Goal: Task Accomplishment & Management: Complete application form

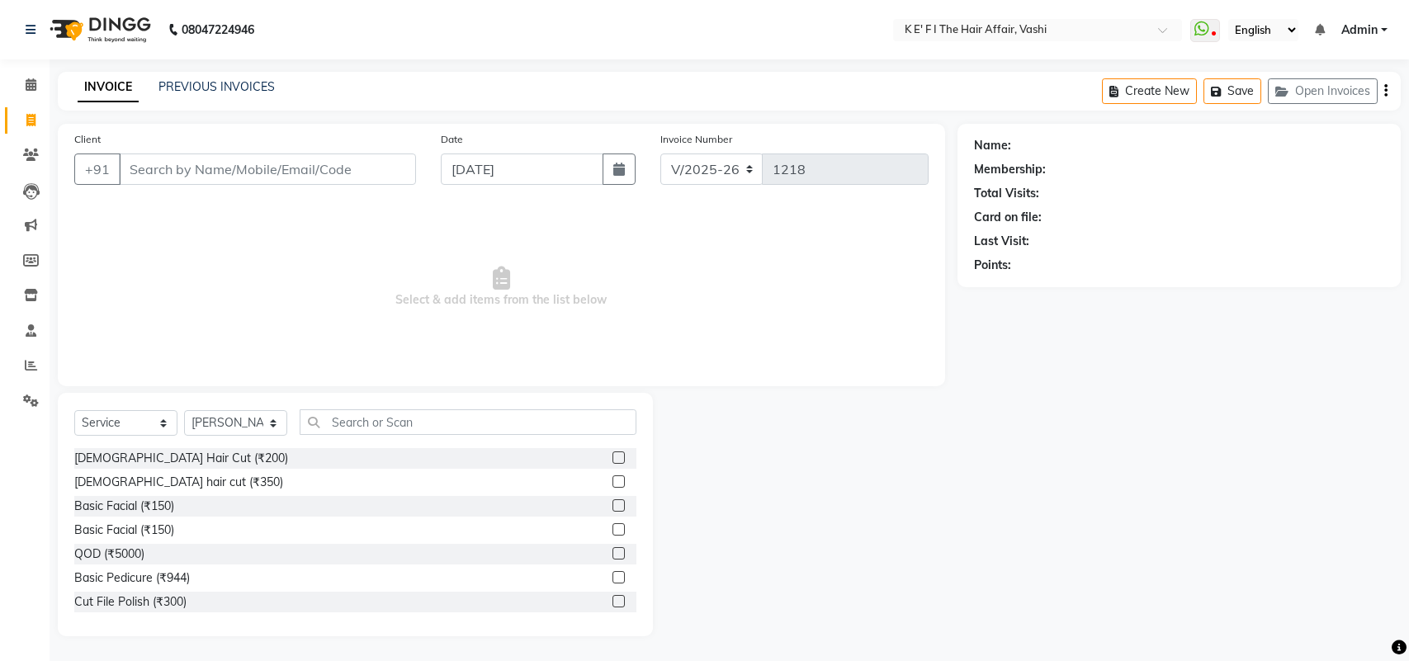
select select "6025"
select select "service"
select select "43807"
click at [154, 173] on input "Client" at bounding box center [267, 169] width 297 height 31
click at [188, 80] on link "PREVIOUS INVOICES" at bounding box center [216, 86] width 116 height 15
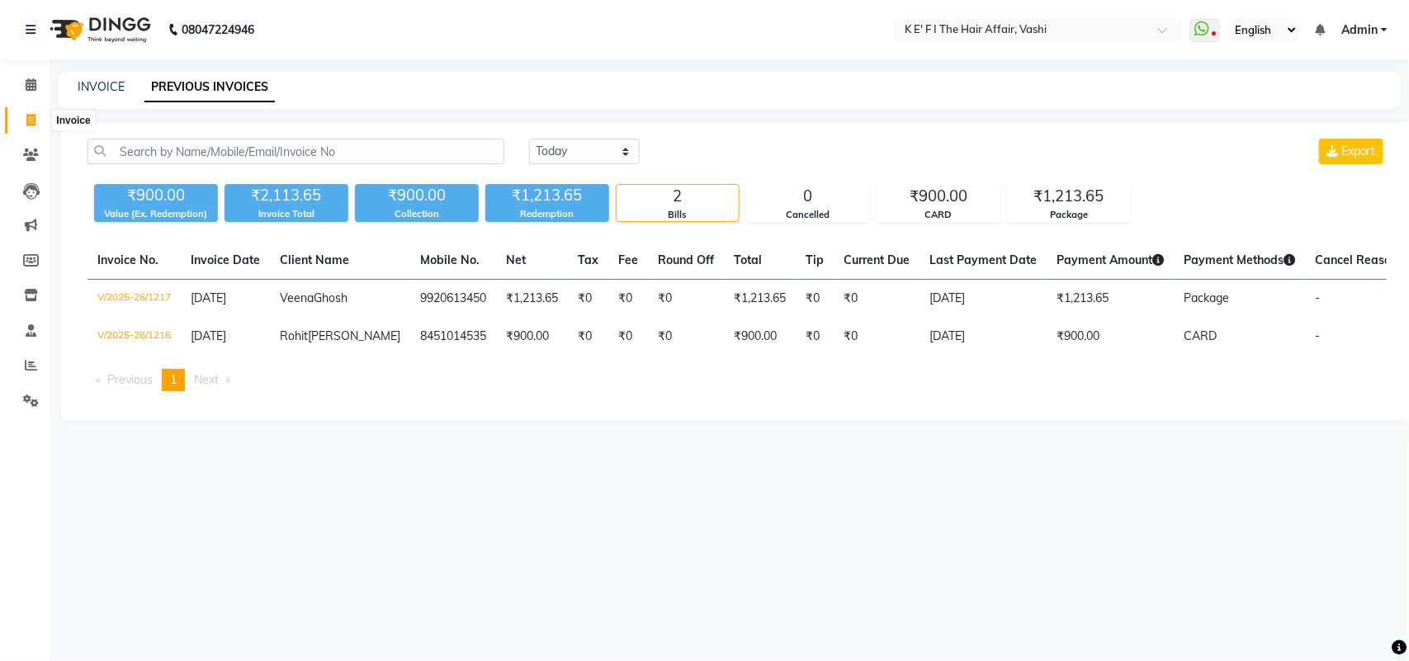
drag, startPoint x: 30, startPoint y: 121, endPoint x: 48, endPoint y: 130, distance: 20.7
click at [30, 120] on icon at bounding box center [30, 120] width 9 height 12
select select "service"
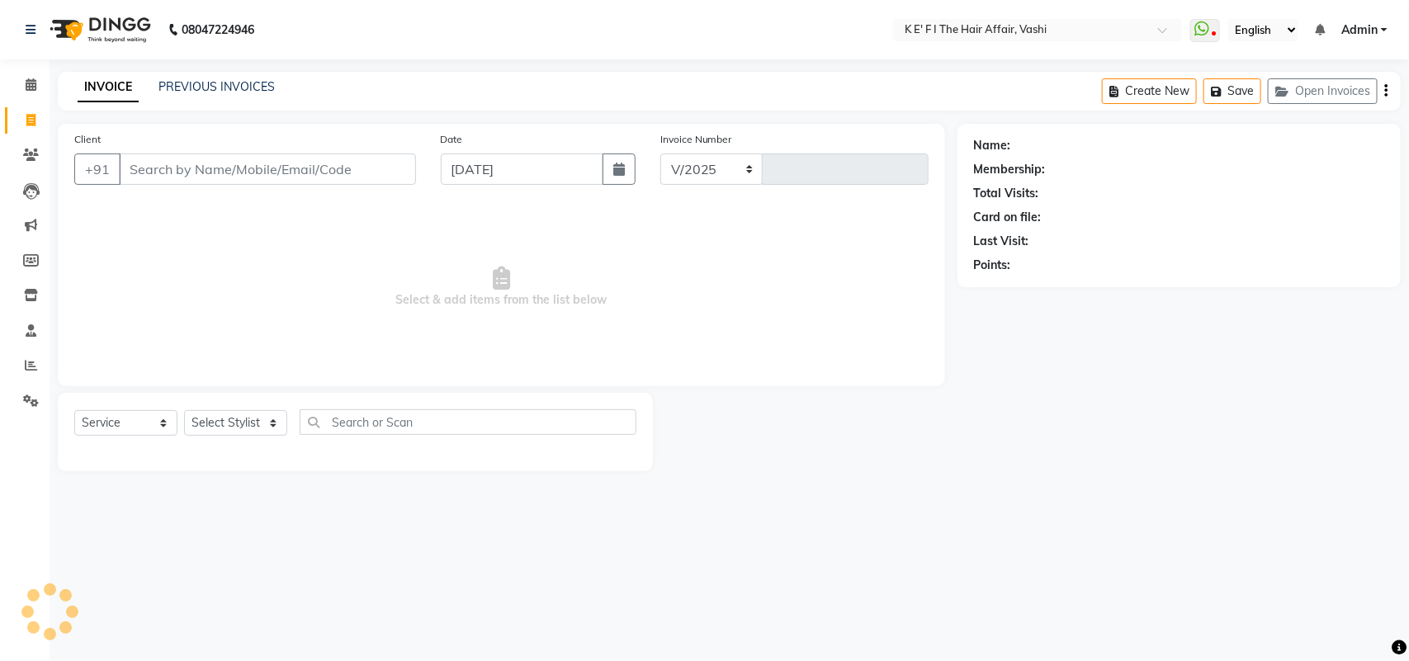
select select "6025"
type input "1218"
click at [130, 163] on input "Client" at bounding box center [267, 169] width 297 height 31
select select "43807"
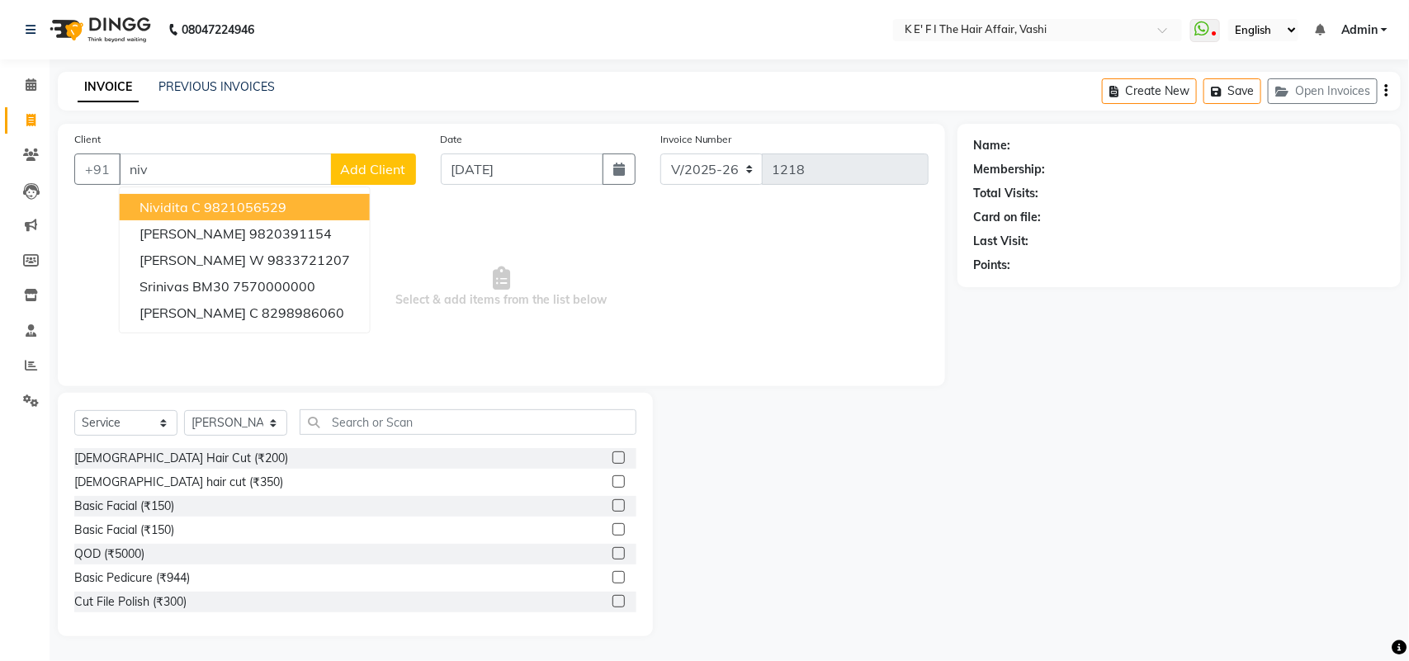
click at [253, 206] on ngb-highlight "9821056529" at bounding box center [245, 207] width 83 height 17
type input "9821056529"
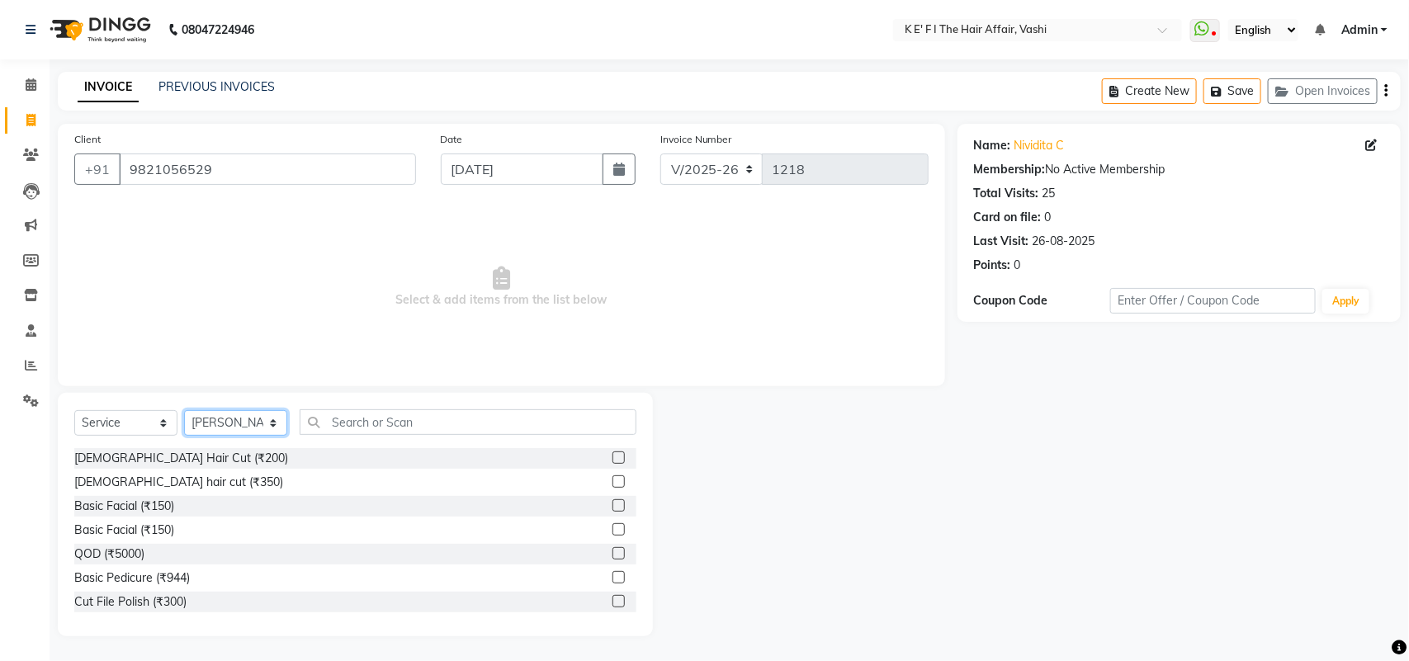
click at [208, 423] on select "Select Stylist aayaz [PERSON_NAME] [PERSON_NAME] Athem [PERSON_NAME] [PERSON_NA…" at bounding box center [235, 423] width 103 height 26
select select "85172"
click at [184, 410] on select "Select Stylist aayaz [PERSON_NAME] [PERSON_NAME] Athem [PERSON_NAME] [PERSON_NA…" at bounding box center [235, 423] width 103 height 26
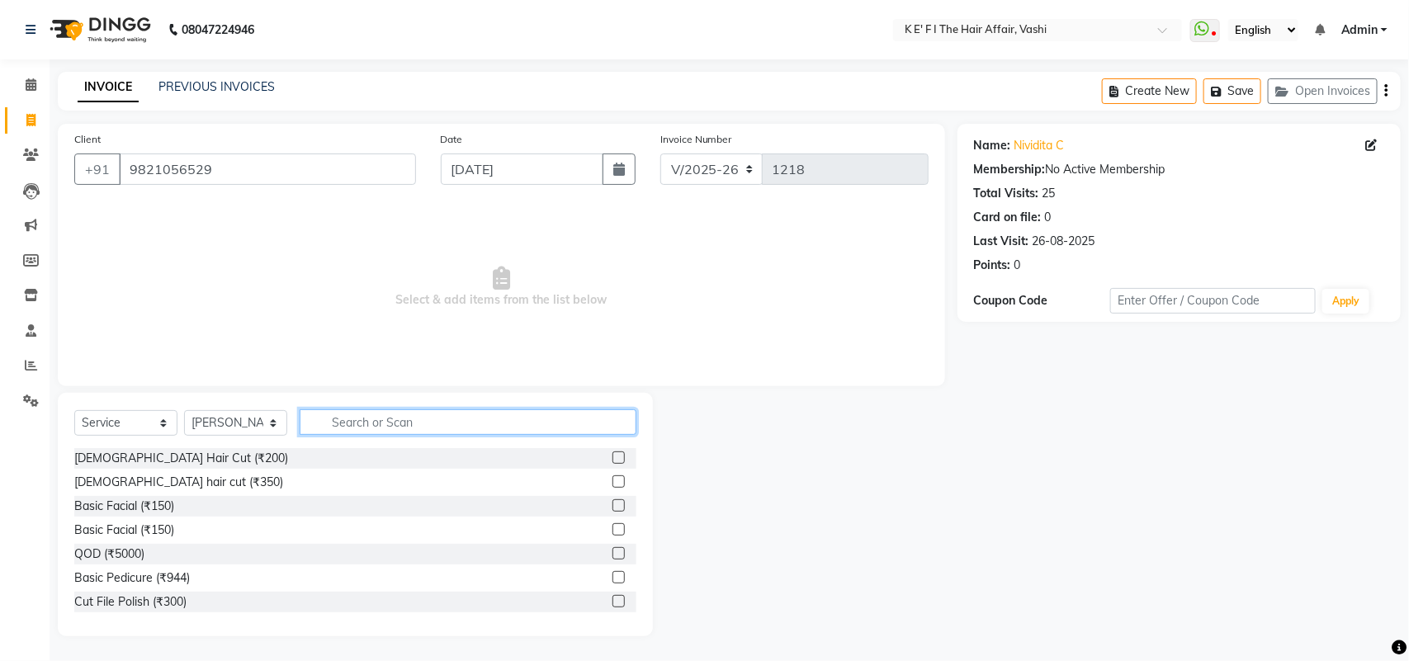
click at [378, 427] on input "text" at bounding box center [468, 422] width 337 height 26
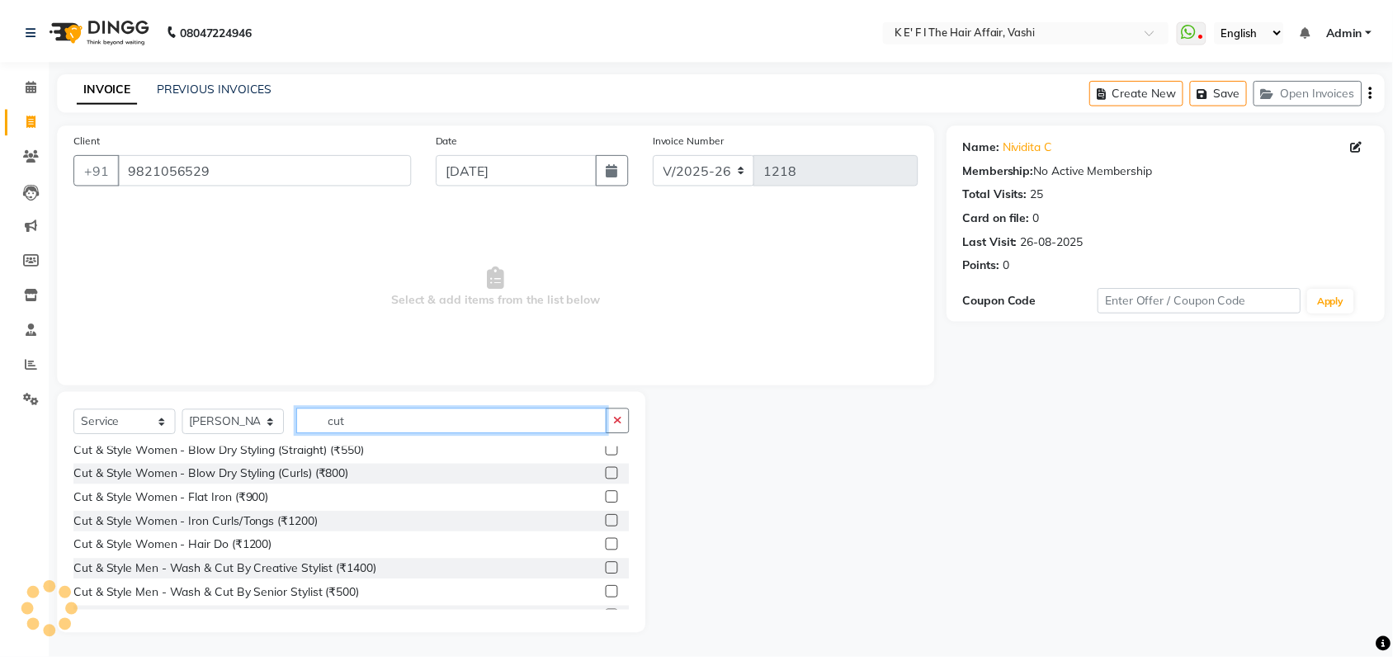
scroll to position [413, 0]
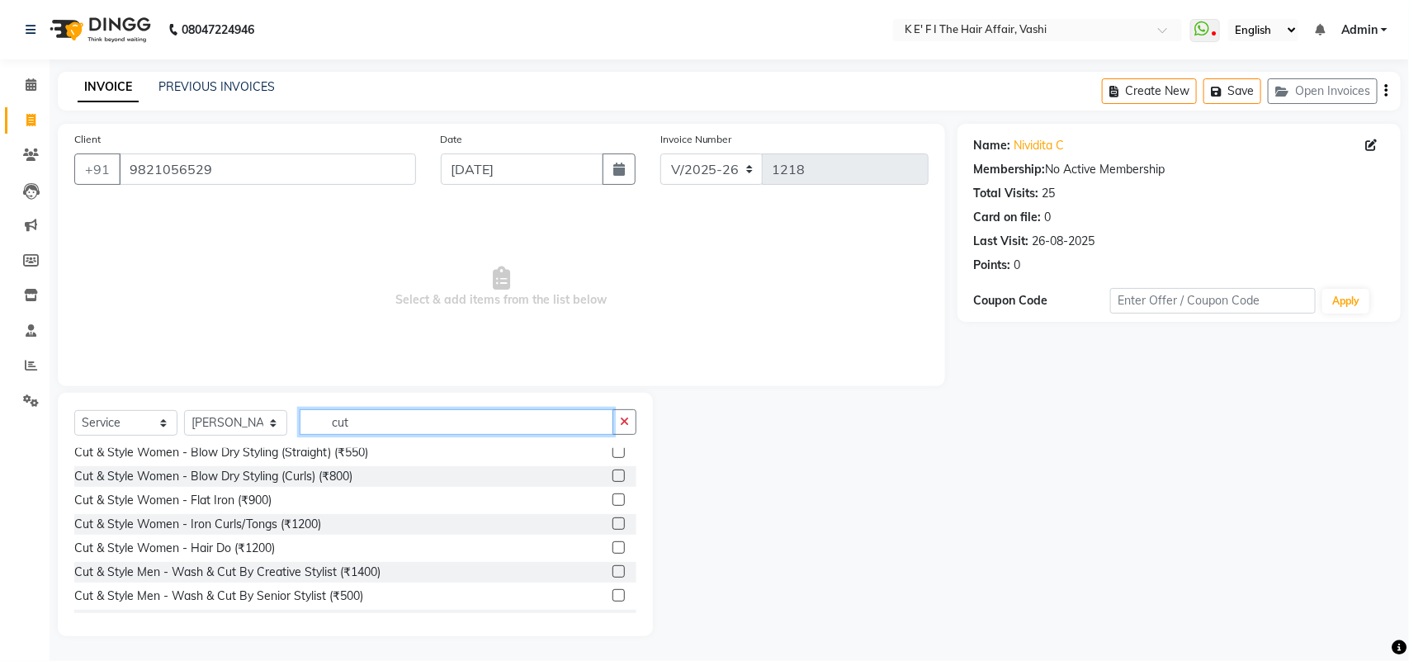
type input "cut"
drag, startPoint x: 600, startPoint y: 595, endPoint x: 604, endPoint y: 554, distance: 41.5
click at [612, 594] on label at bounding box center [618, 595] width 12 height 12
click at [612, 594] on input "checkbox" at bounding box center [617, 596] width 11 height 11
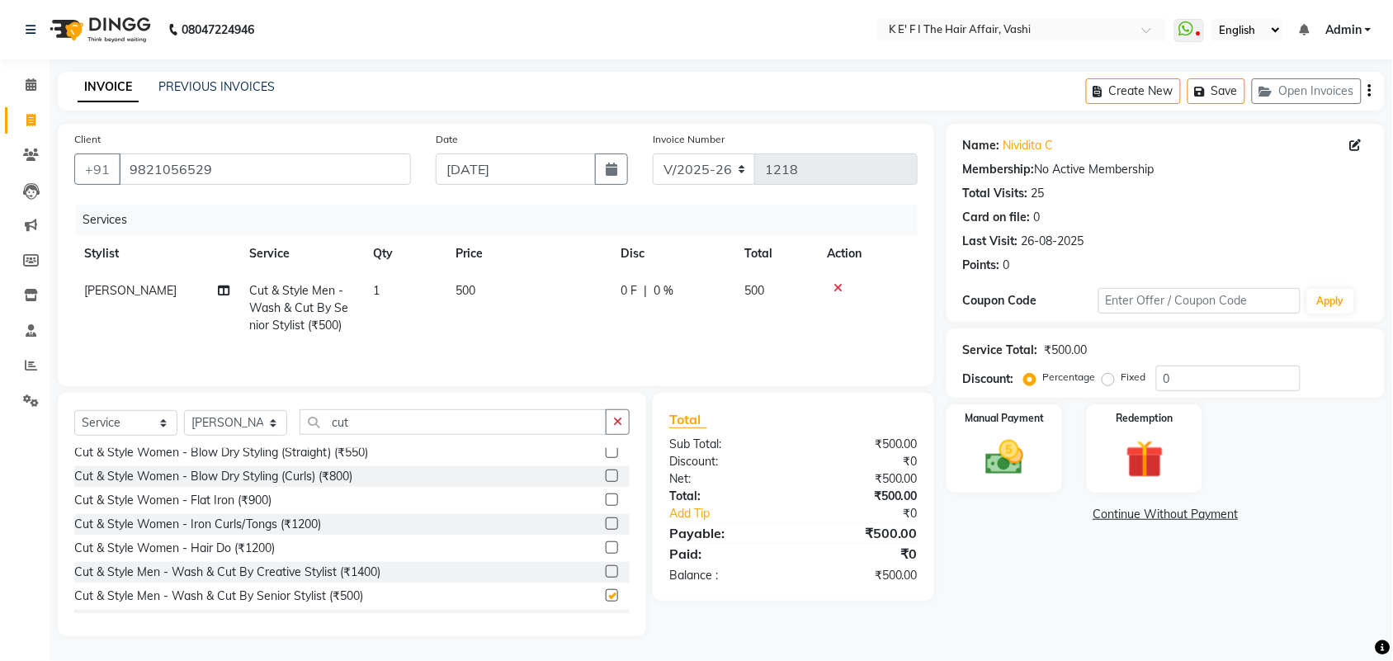
checkbox input "false"
click at [532, 277] on td "500" at bounding box center [528, 308] width 165 height 72
select select "85172"
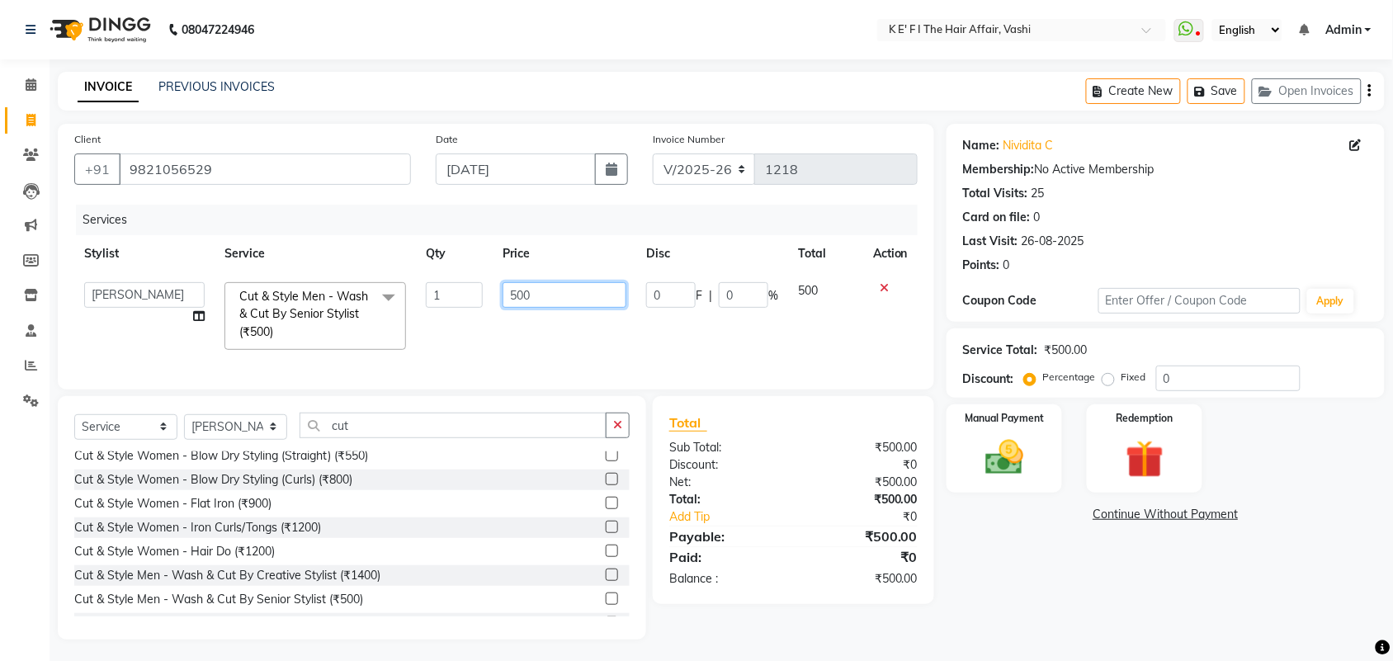
drag, startPoint x: 566, startPoint y: 283, endPoint x: 293, endPoint y: 357, distance: 283.1
click at [298, 359] on tr "aayaz [PERSON_NAME] [PERSON_NAME] Athem [PERSON_NAME] [PERSON_NAME] [PERSON_NAM…" at bounding box center [496, 315] width 844 height 87
type input "600"
click at [494, 318] on td "600" at bounding box center [565, 315] width 144 height 87
select select "85172"
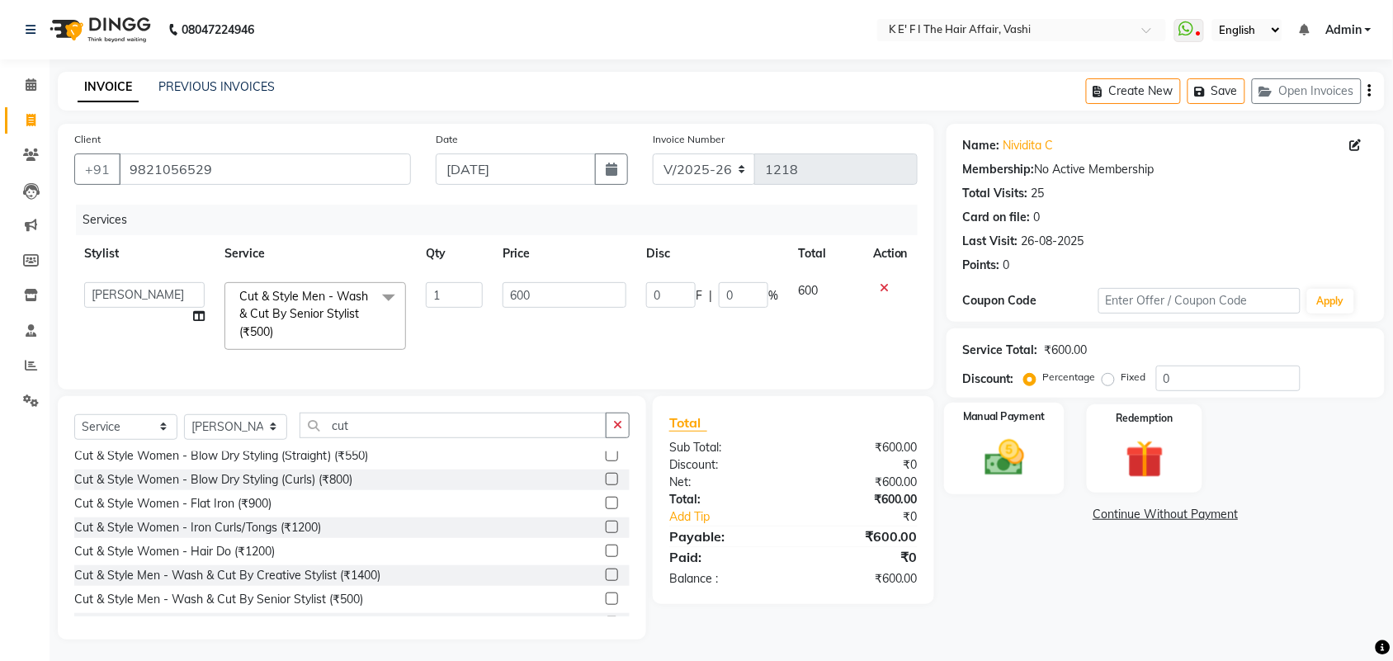
click at [1011, 452] on img at bounding box center [1004, 457] width 64 height 45
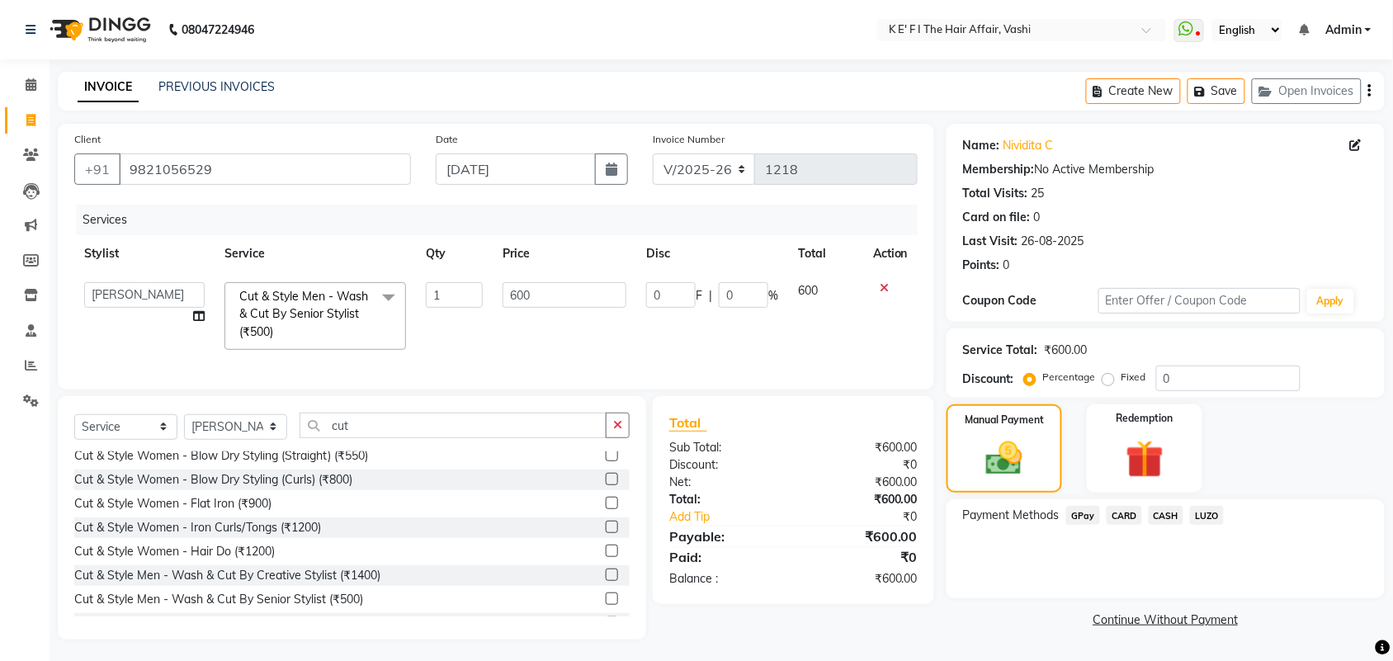
click at [1169, 506] on span "CASH" at bounding box center [1166, 515] width 35 height 19
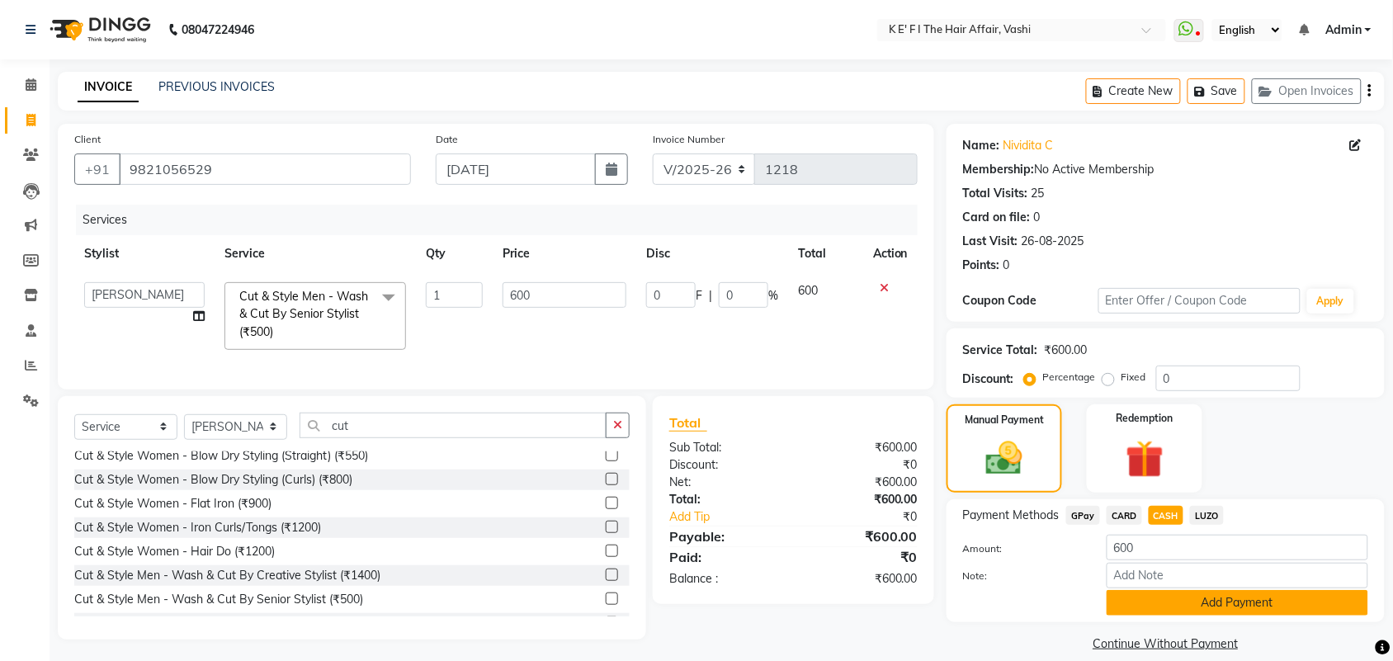
click at [1145, 604] on button "Add Payment" at bounding box center [1238, 603] width 262 height 26
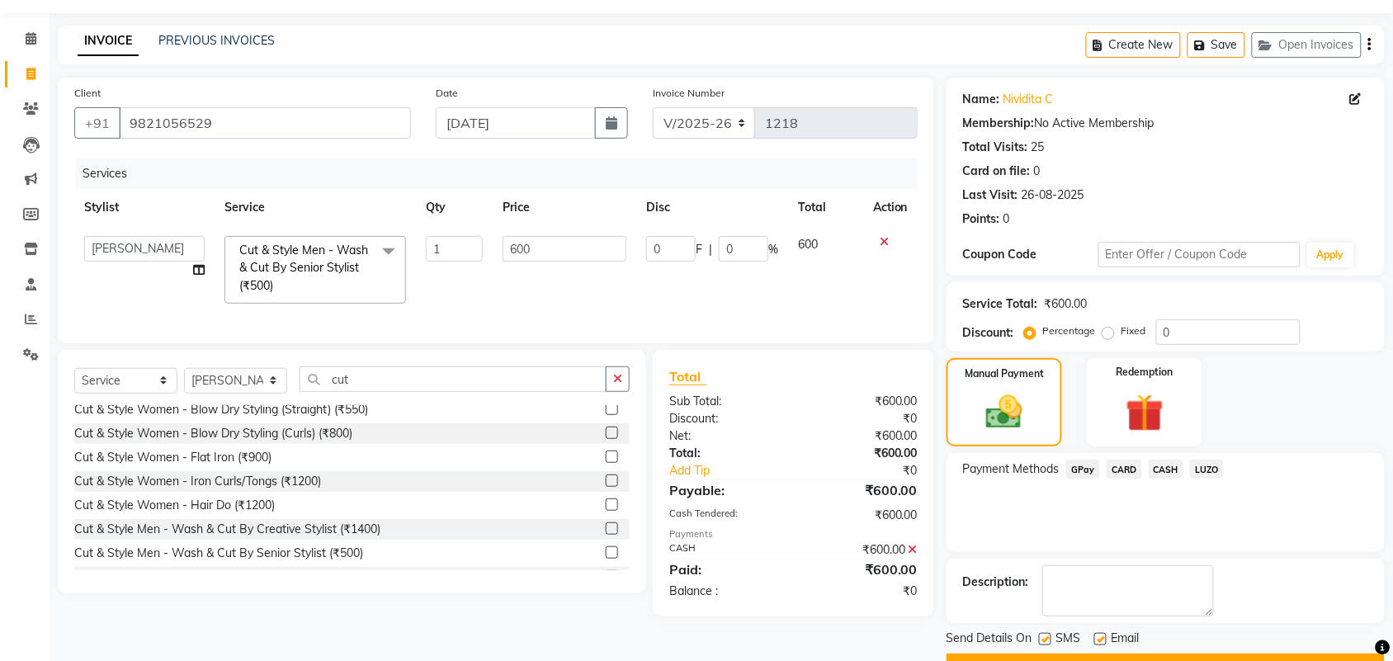
scroll to position [89, 0]
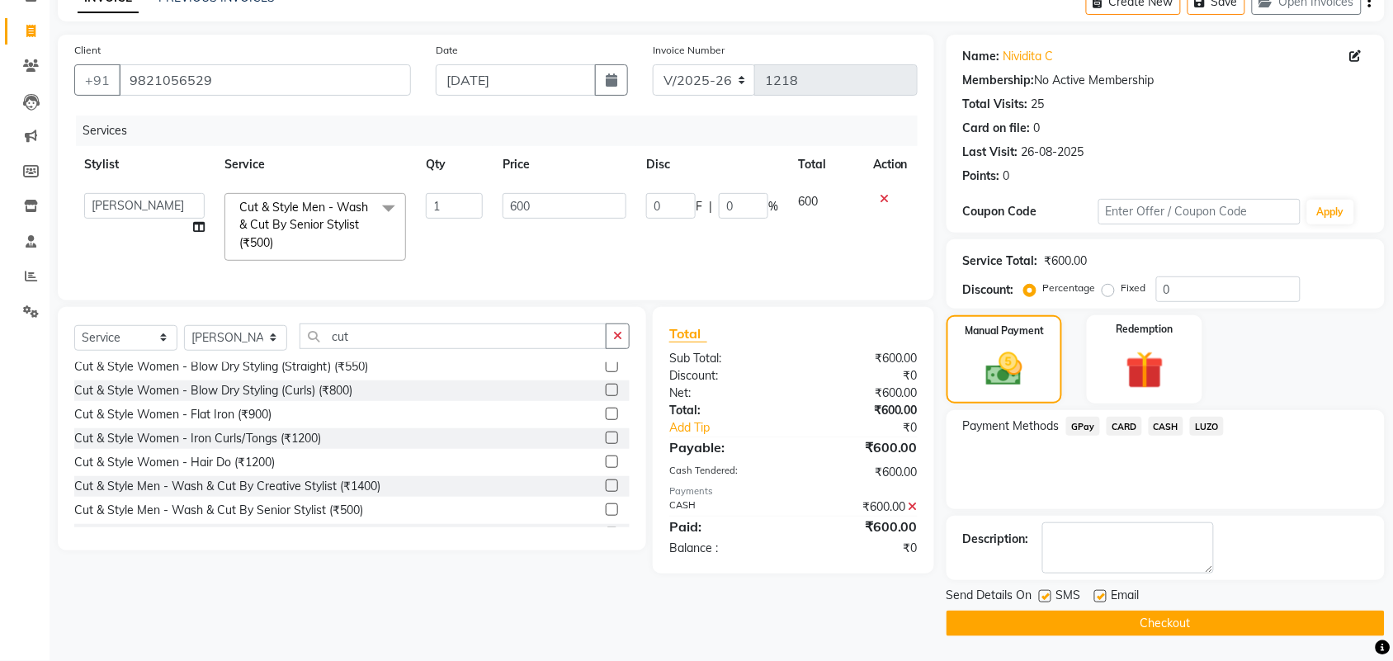
drag, startPoint x: 1042, startPoint y: 601, endPoint x: 1057, endPoint y: 594, distance: 16.3
click at [1045, 598] on label at bounding box center [1045, 596] width 12 height 12
click at [1045, 598] on input "checkbox" at bounding box center [1044, 597] width 11 height 11
checkbox input "false"
click at [1099, 596] on label at bounding box center [1101, 596] width 12 height 12
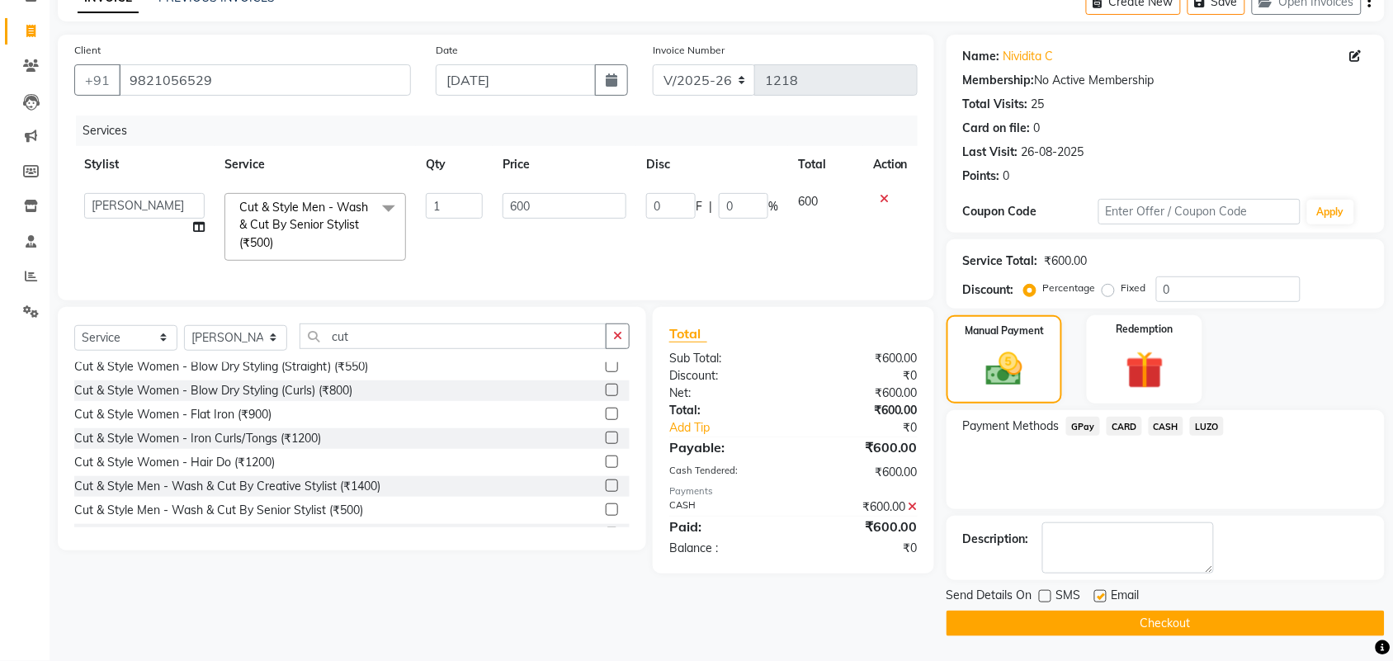
click at [1099, 596] on input "checkbox" at bounding box center [1100, 597] width 11 height 11
checkbox input "false"
click at [1107, 621] on button "Checkout" at bounding box center [1166, 624] width 438 height 26
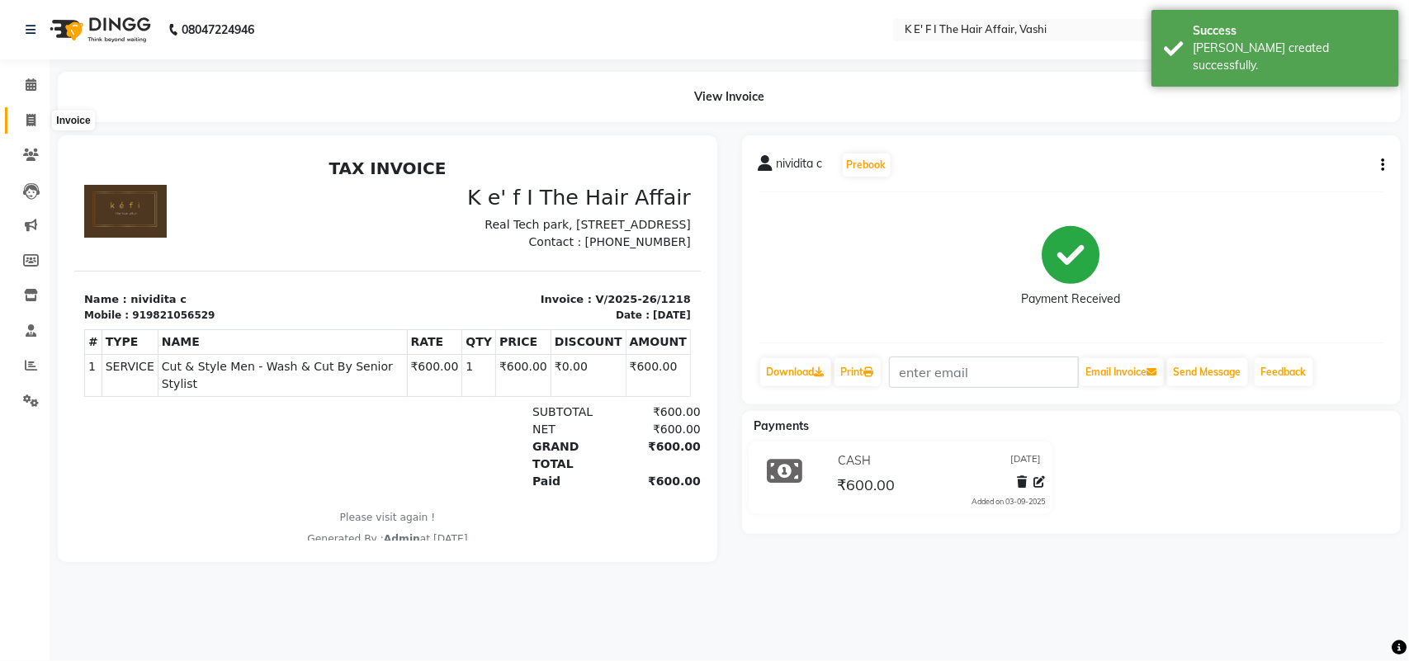
click at [37, 125] on span at bounding box center [31, 120] width 29 height 19
select select "6025"
select select "service"
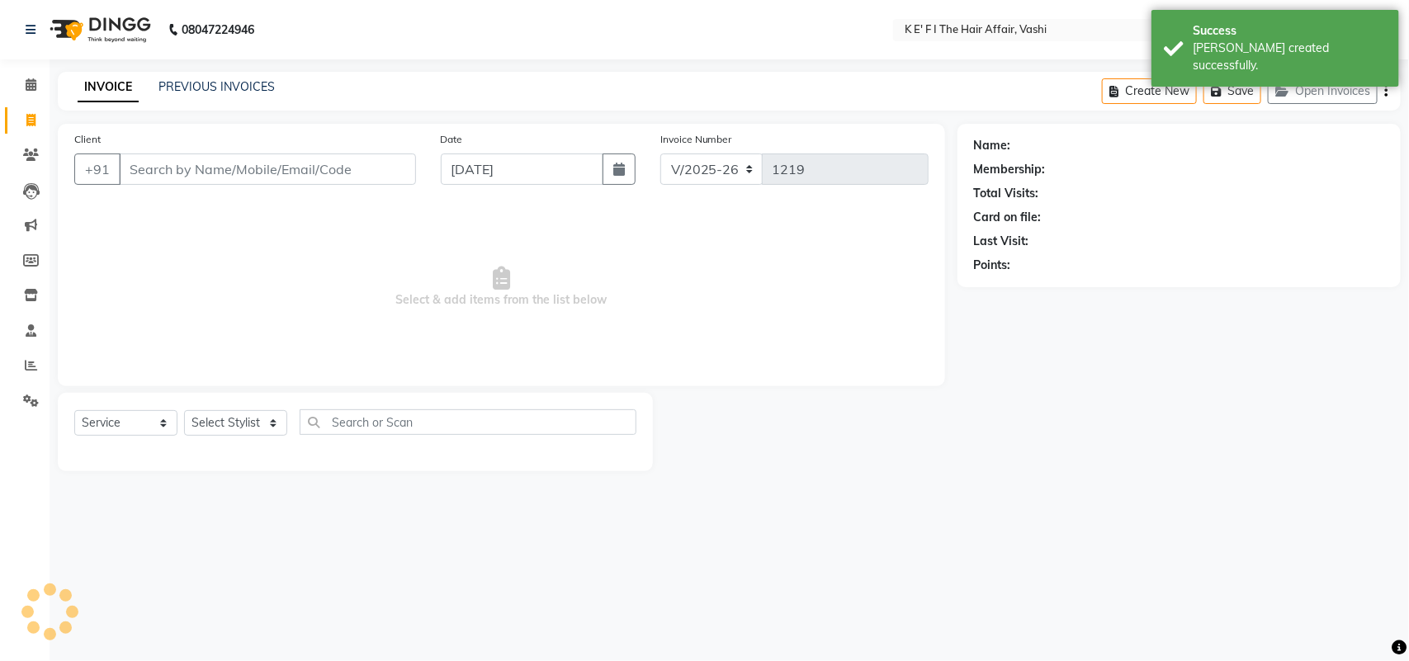
click at [171, 165] on input "Client" at bounding box center [267, 169] width 297 height 31
select select "43807"
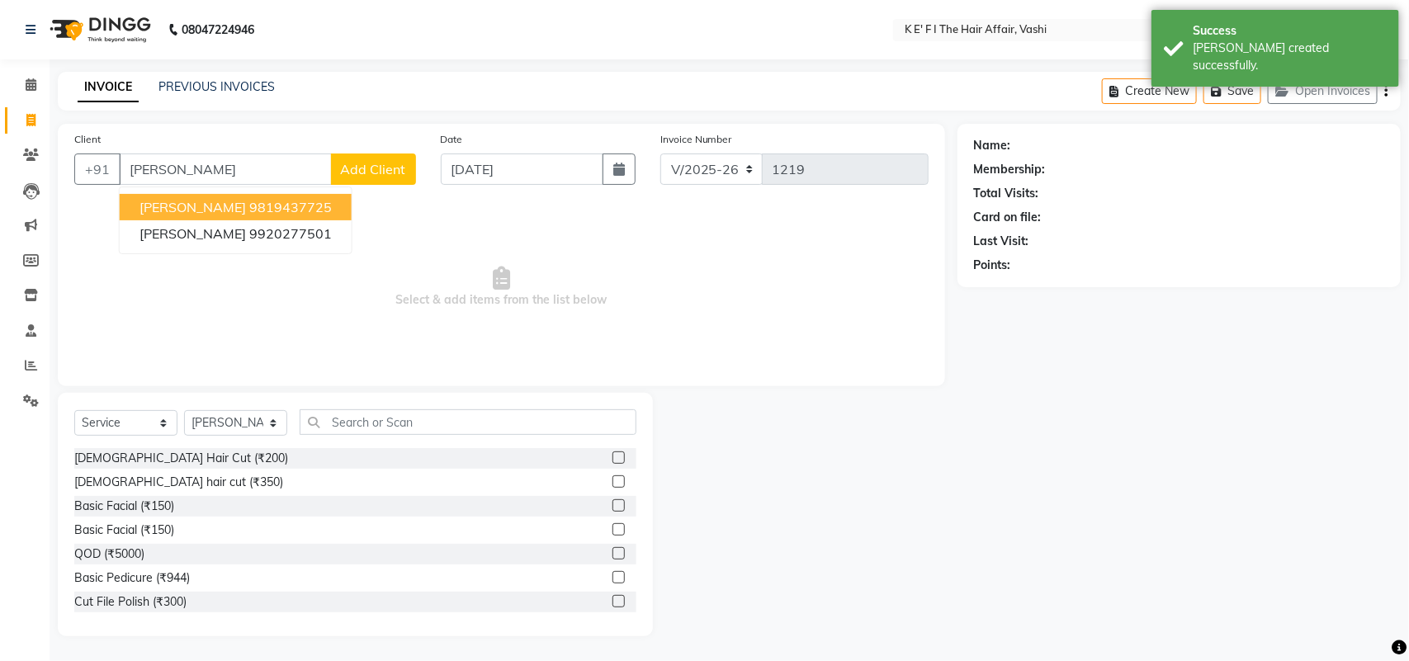
click at [209, 196] on button "[PERSON_NAME] 9819437725" at bounding box center [236, 207] width 232 height 26
type input "9819437725"
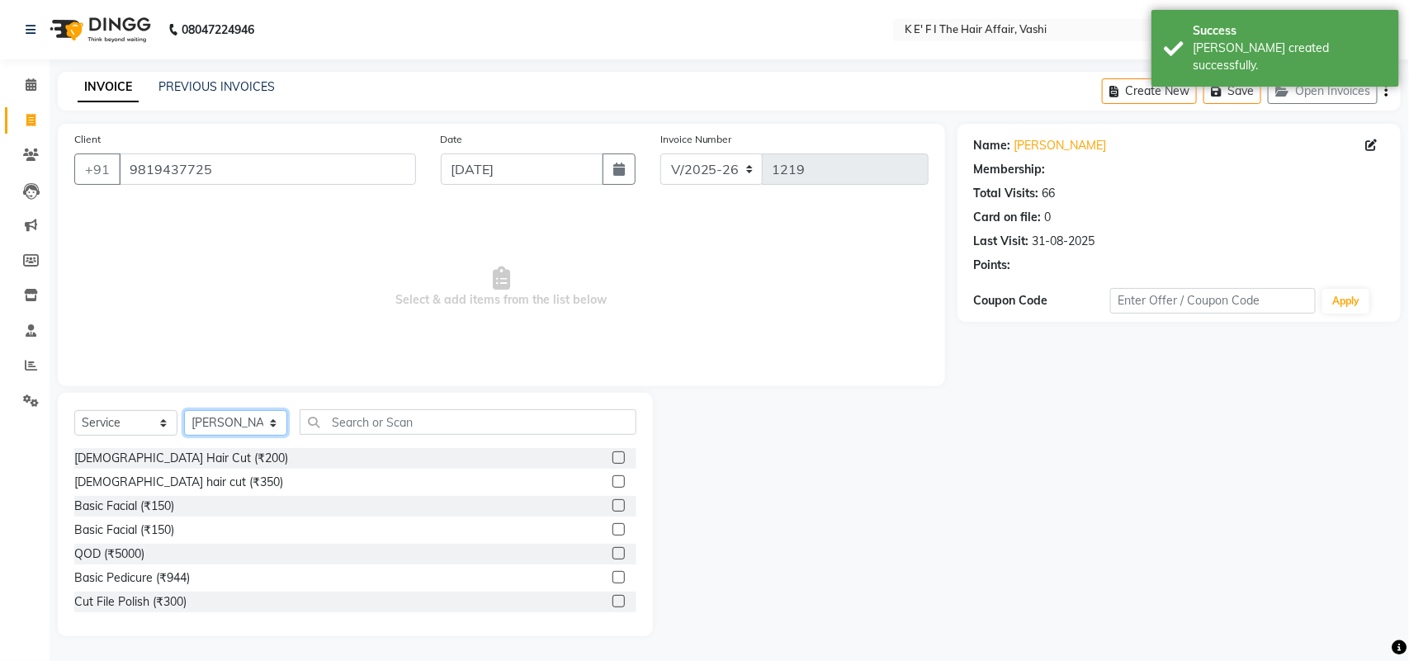
click at [238, 414] on select "Select Stylist aayaz [PERSON_NAME] [PERSON_NAME] Athem [PERSON_NAME] [PERSON_NA…" at bounding box center [235, 423] width 103 height 26
select select "85172"
click at [184, 410] on select "Select Stylist aayaz [PERSON_NAME] [PERSON_NAME] Athem [PERSON_NAME] [PERSON_NA…" at bounding box center [235, 423] width 103 height 26
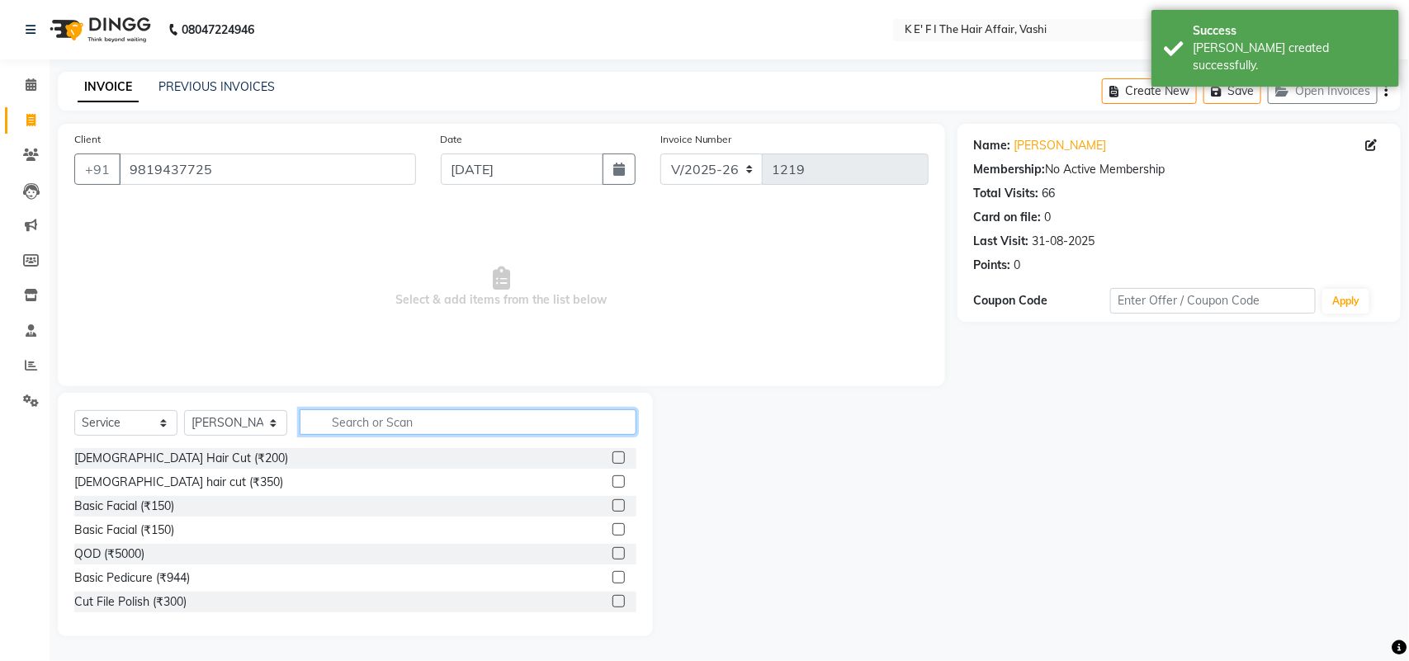
click at [380, 415] on input "text" at bounding box center [468, 422] width 337 height 26
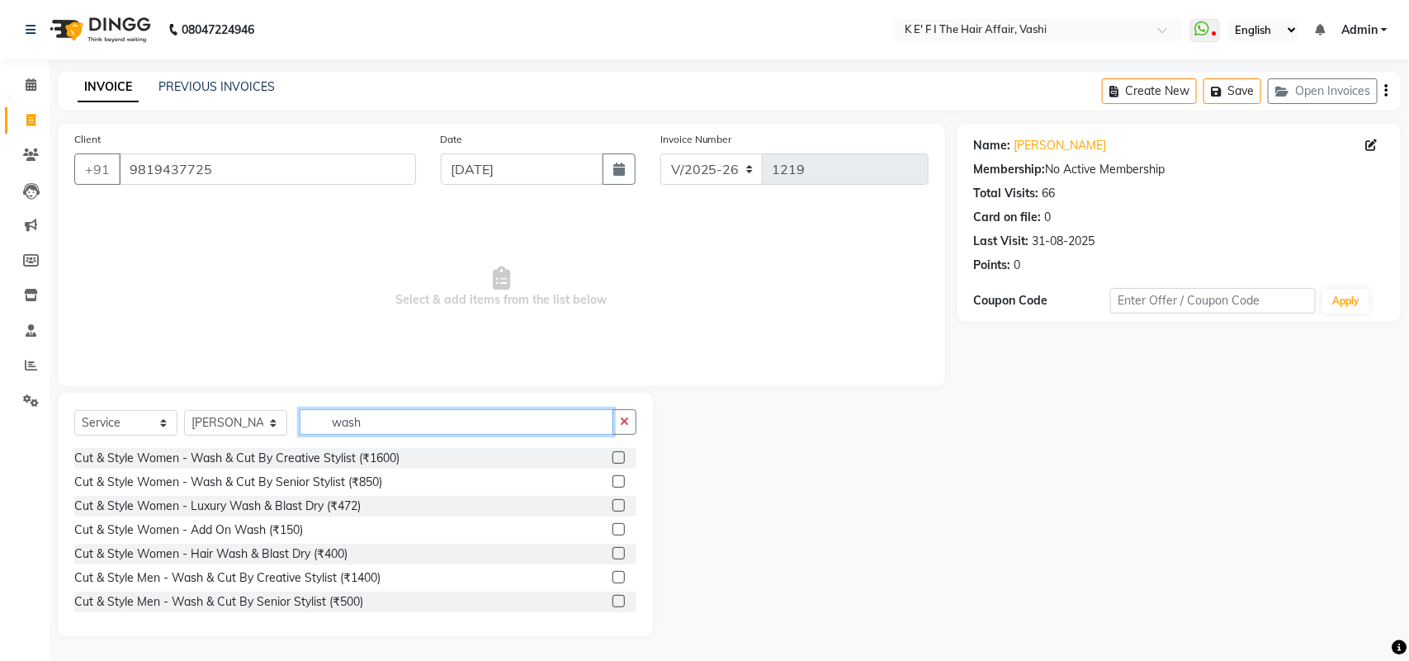
type input "wash"
click at [612, 529] on label at bounding box center [618, 529] width 12 height 12
click at [612, 529] on input "checkbox" at bounding box center [617, 530] width 11 height 11
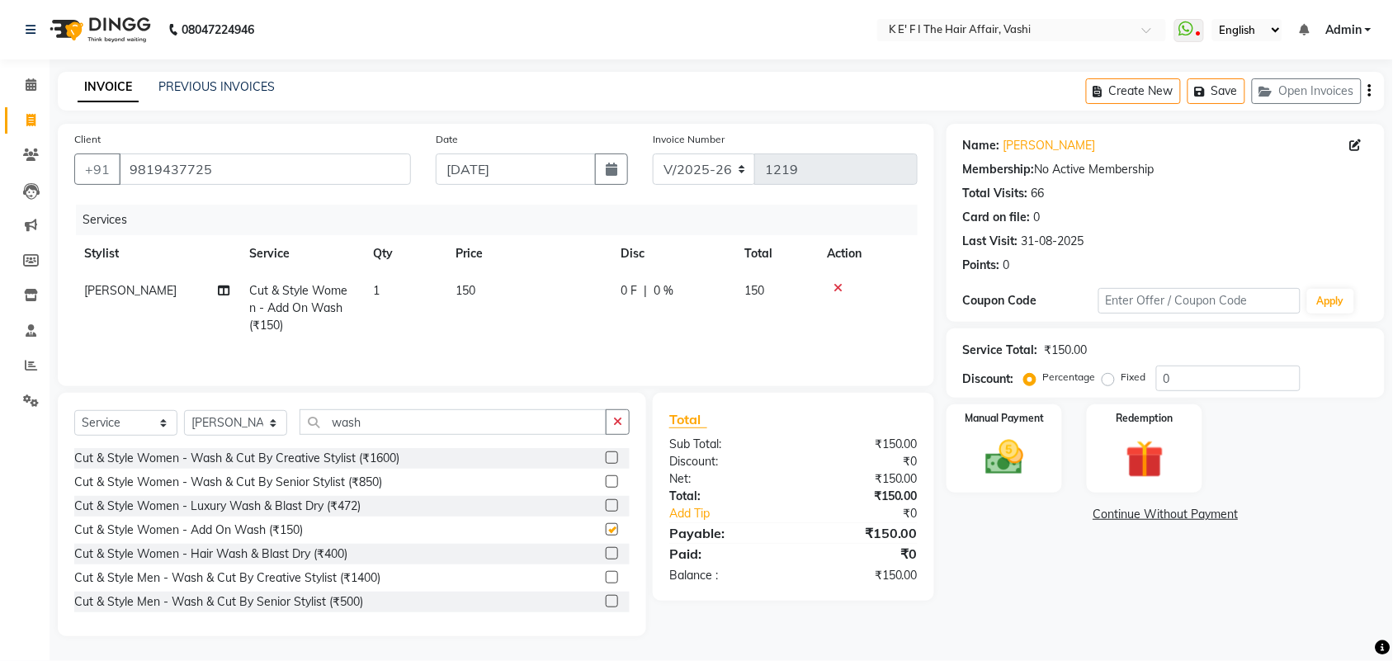
checkbox input "false"
click at [1033, 435] on img at bounding box center [1004, 457] width 64 height 45
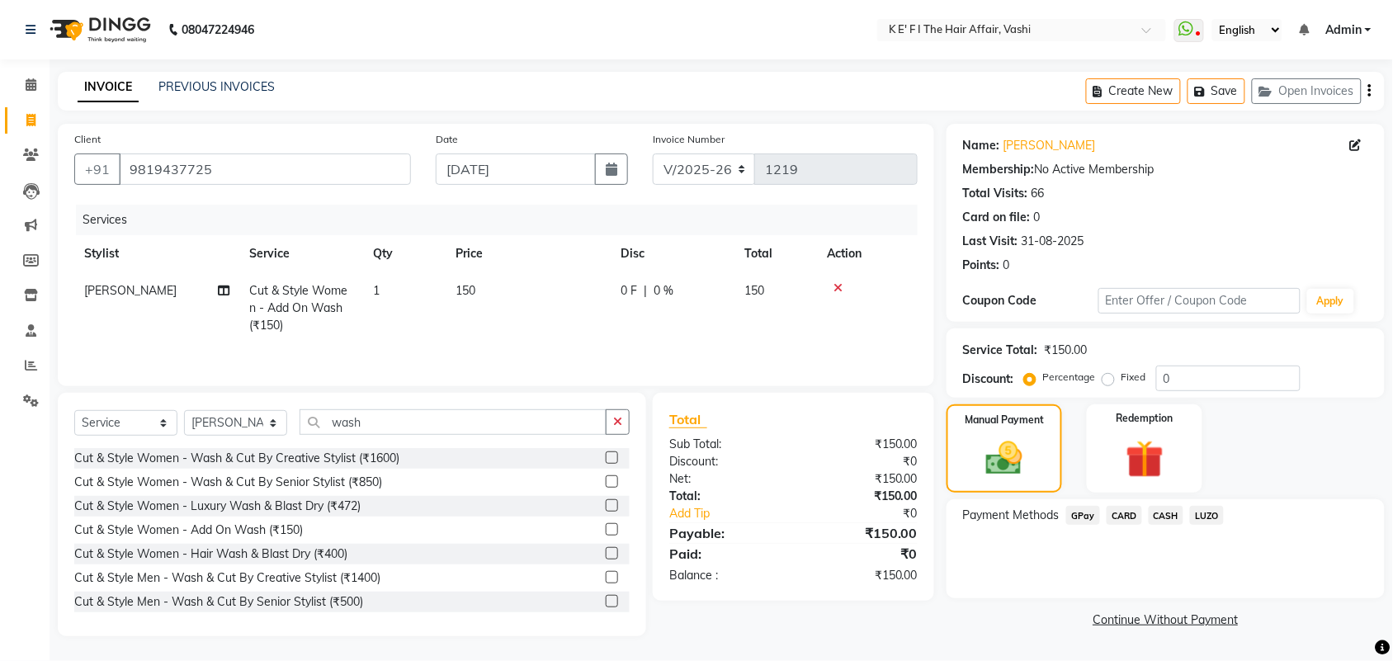
click at [1079, 528] on div "GPay" at bounding box center [1080, 517] width 40 height 22
click at [1080, 520] on span "GPay" at bounding box center [1083, 515] width 34 height 19
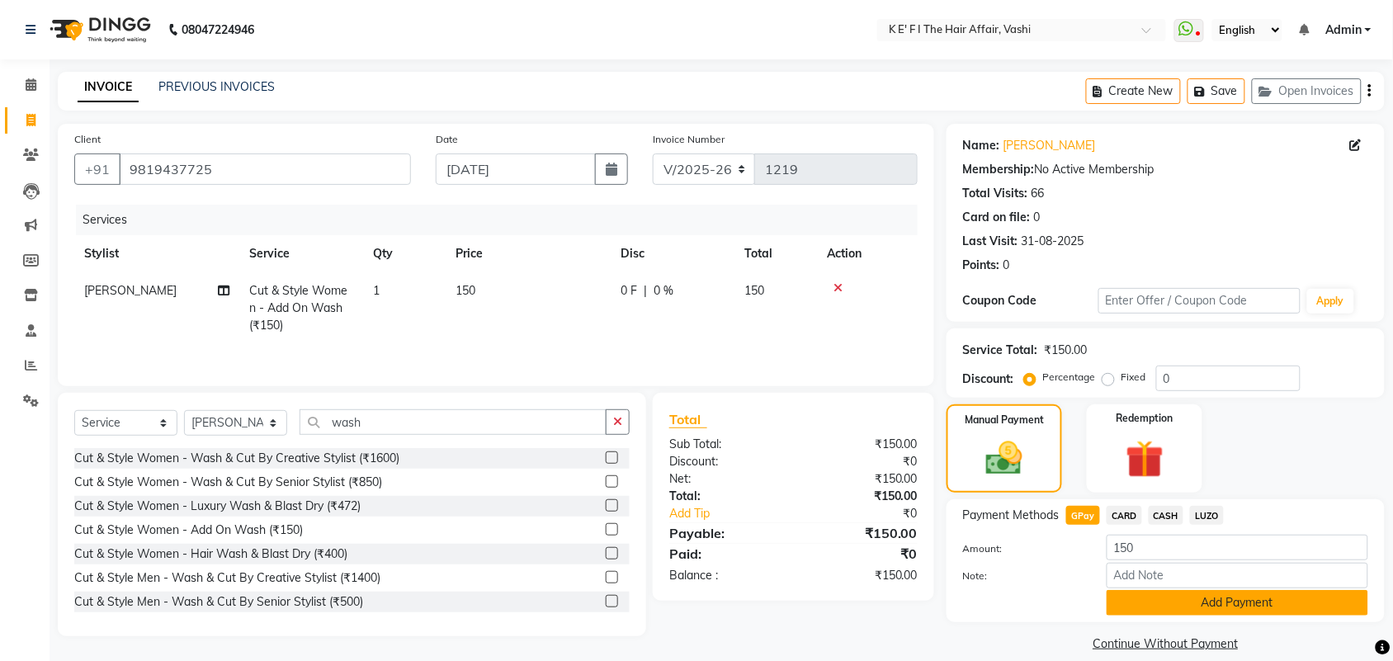
click at [1145, 603] on button "Add Payment" at bounding box center [1238, 603] width 262 height 26
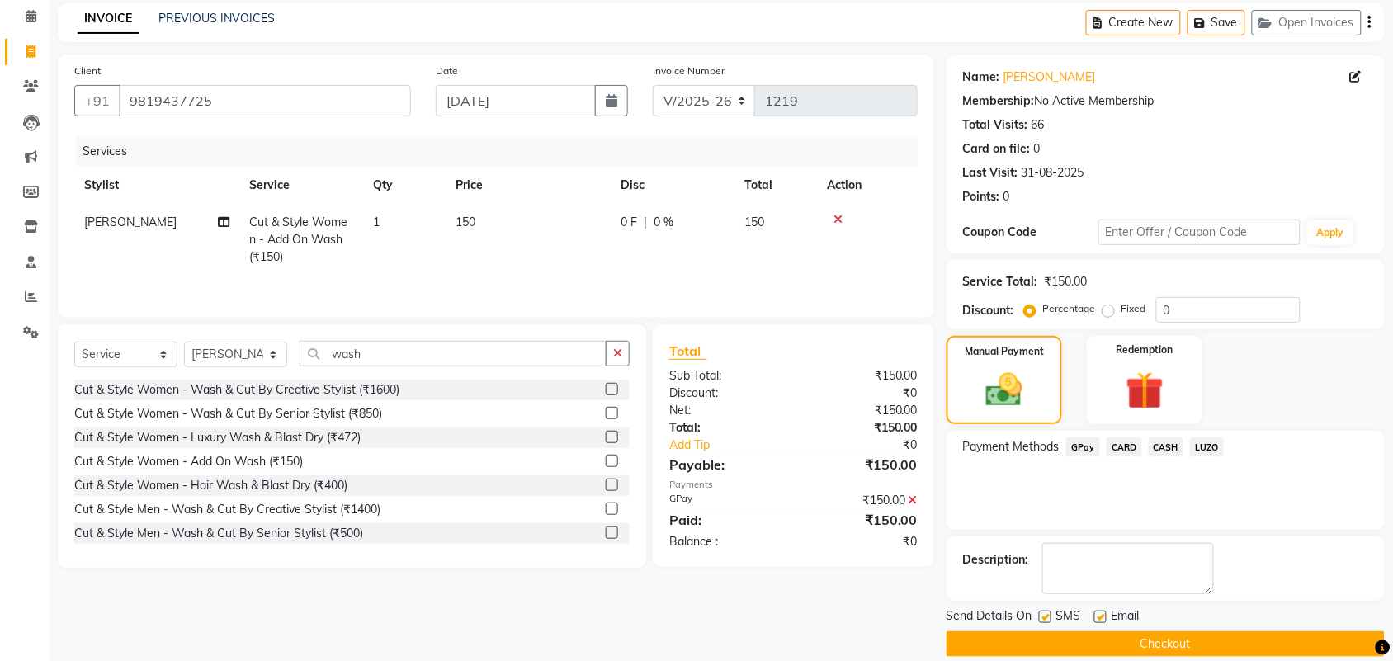
scroll to position [89, 0]
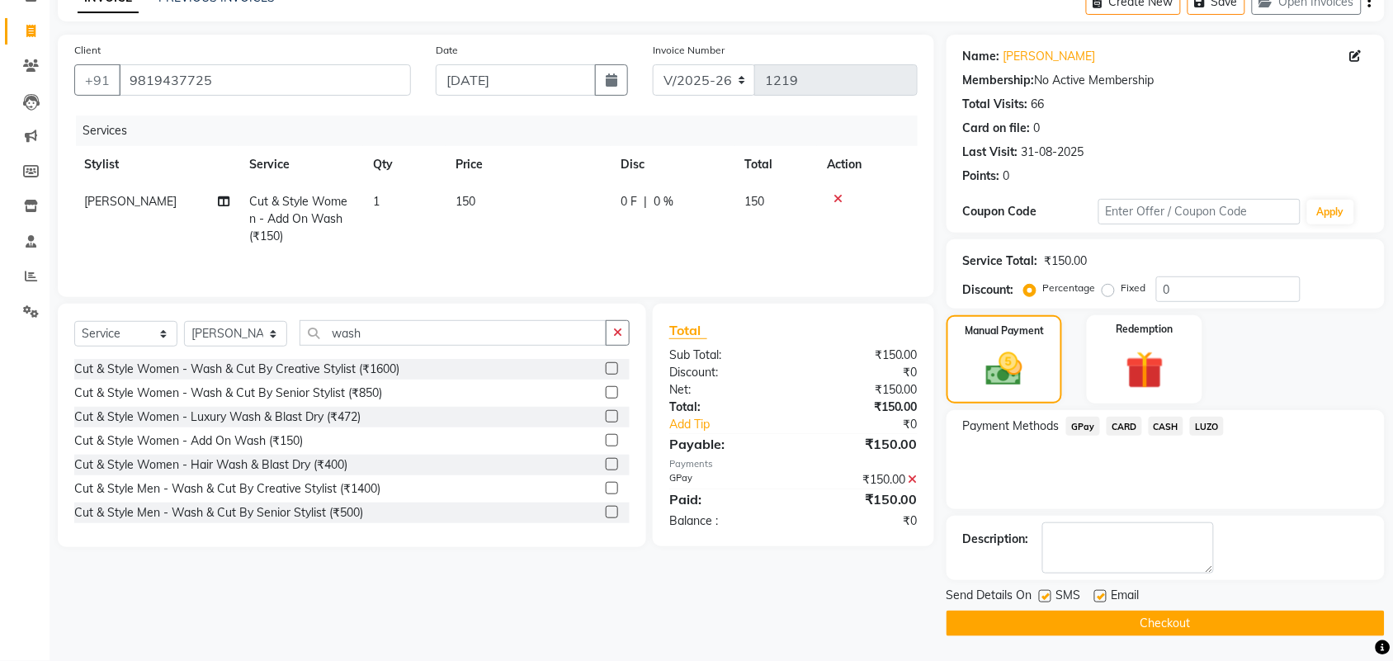
click at [1100, 594] on label at bounding box center [1101, 596] width 12 height 12
click at [1100, 594] on input "checkbox" at bounding box center [1100, 597] width 11 height 11
checkbox input "false"
click at [1047, 600] on label at bounding box center [1045, 596] width 12 height 12
click at [1047, 600] on input "checkbox" at bounding box center [1044, 597] width 11 height 11
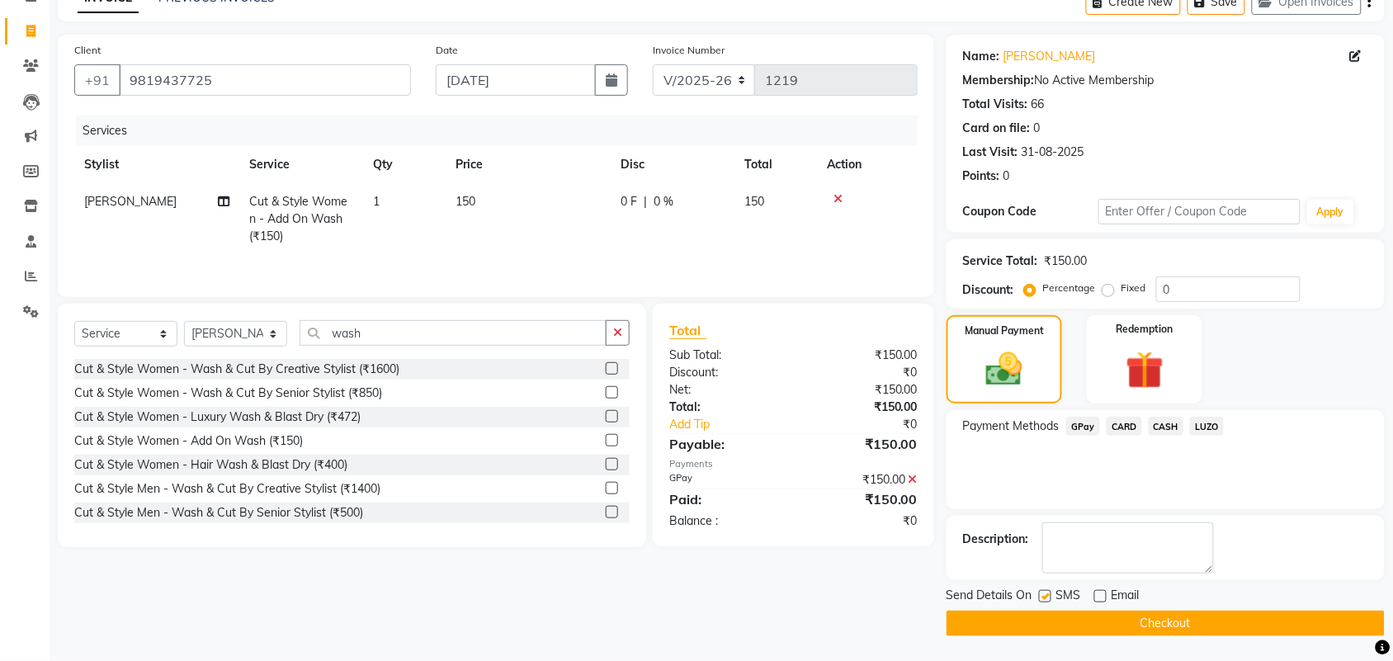
checkbox input "false"
click at [1071, 627] on button "Checkout" at bounding box center [1166, 624] width 438 height 26
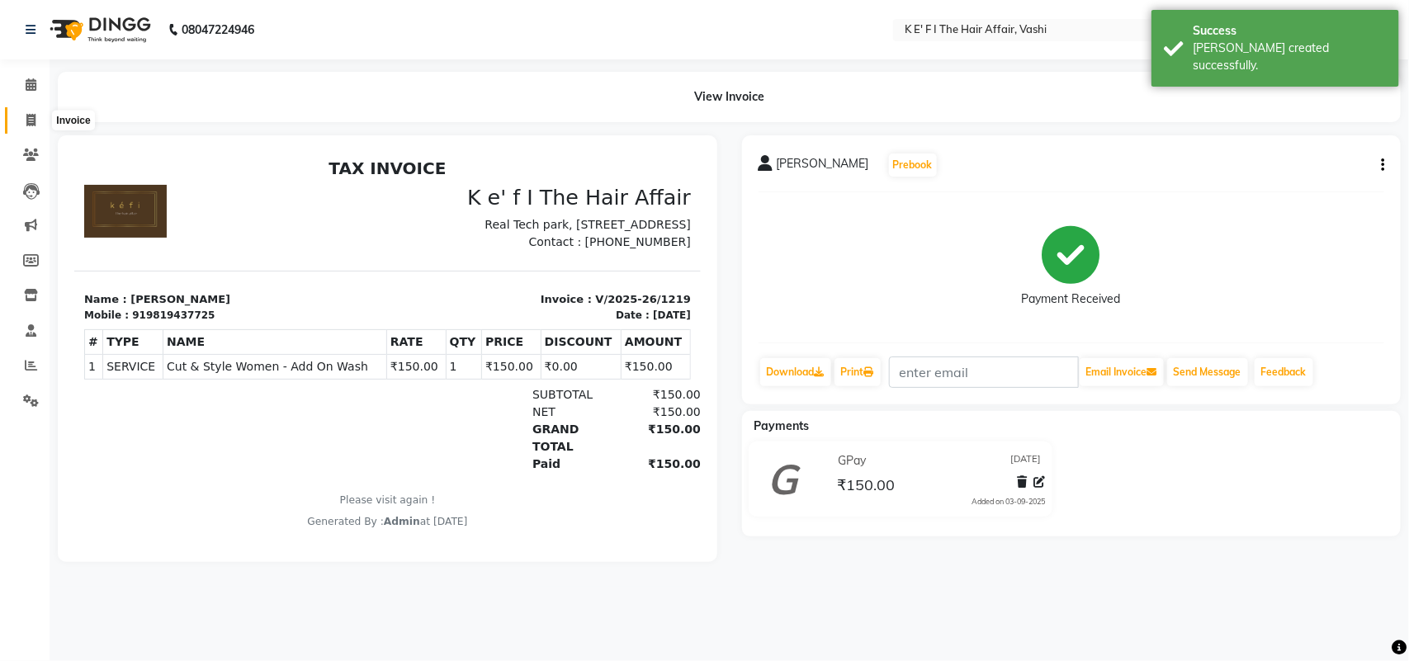
click at [27, 121] on icon at bounding box center [30, 120] width 9 height 12
select select "6025"
select select "service"
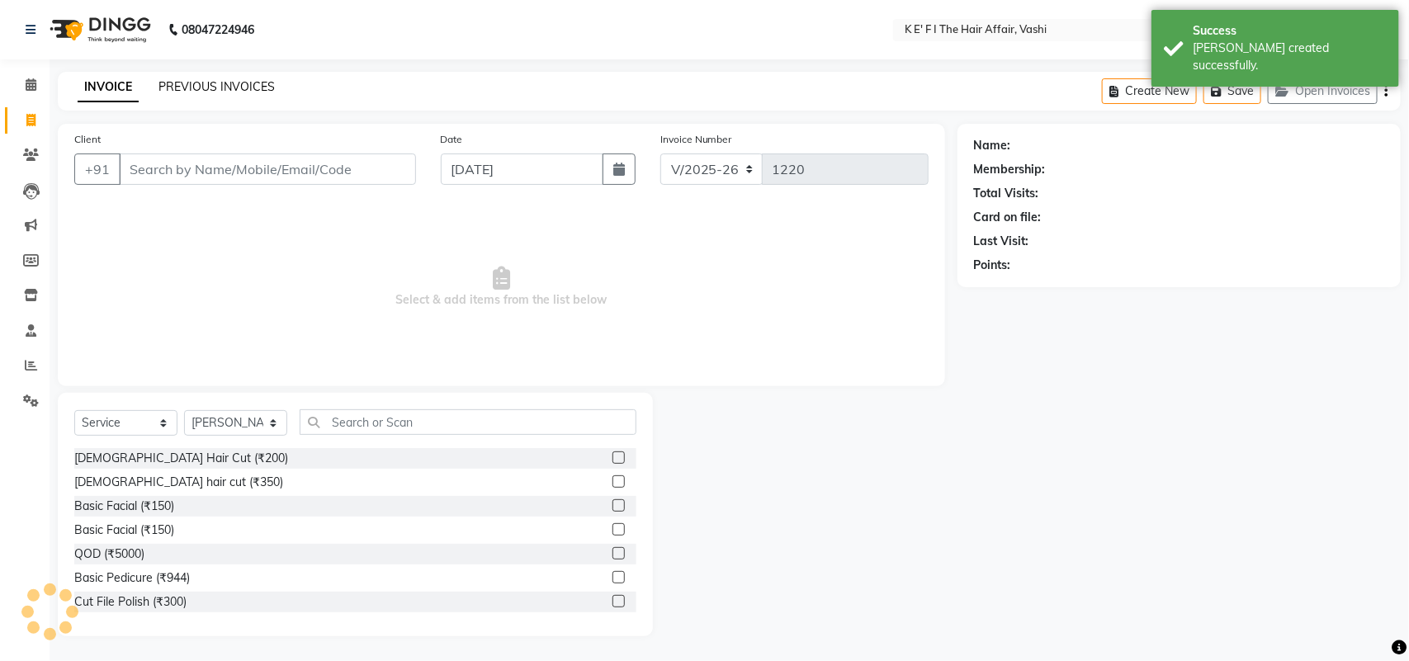
click at [228, 79] on link "PREVIOUS INVOICES" at bounding box center [216, 86] width 116 height 15
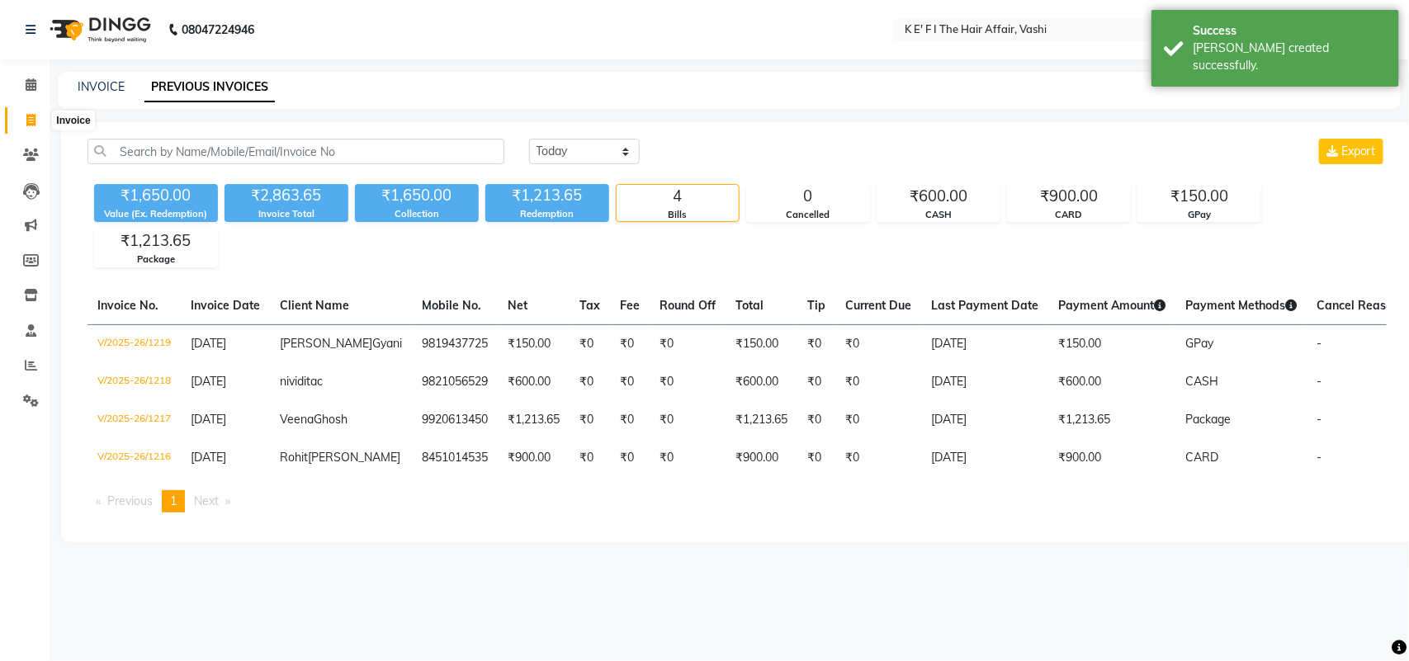
click at [29, 116] on icon at bounding box center [30, 120] width 9 height 12
select select "6025"
select select "service"
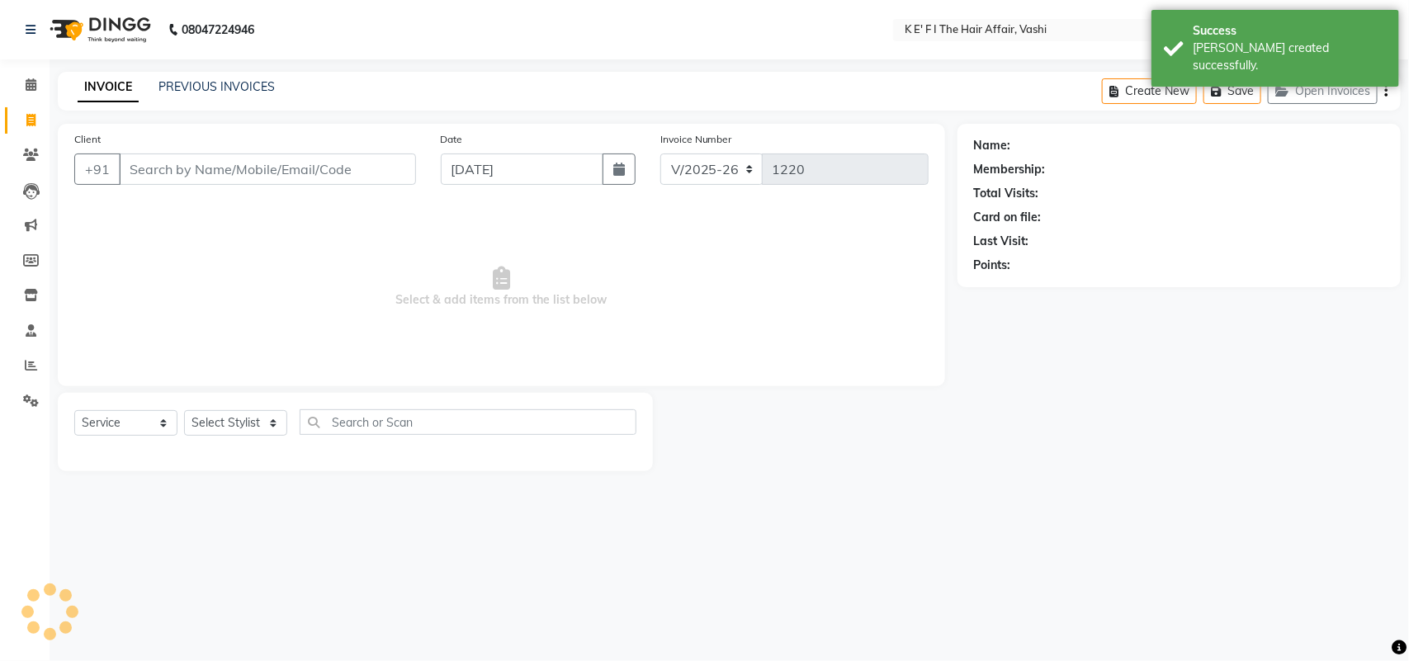
click at [165, 168] on input "Client" at bounding box center [267, 169] width 297 height 31
select select "43807"
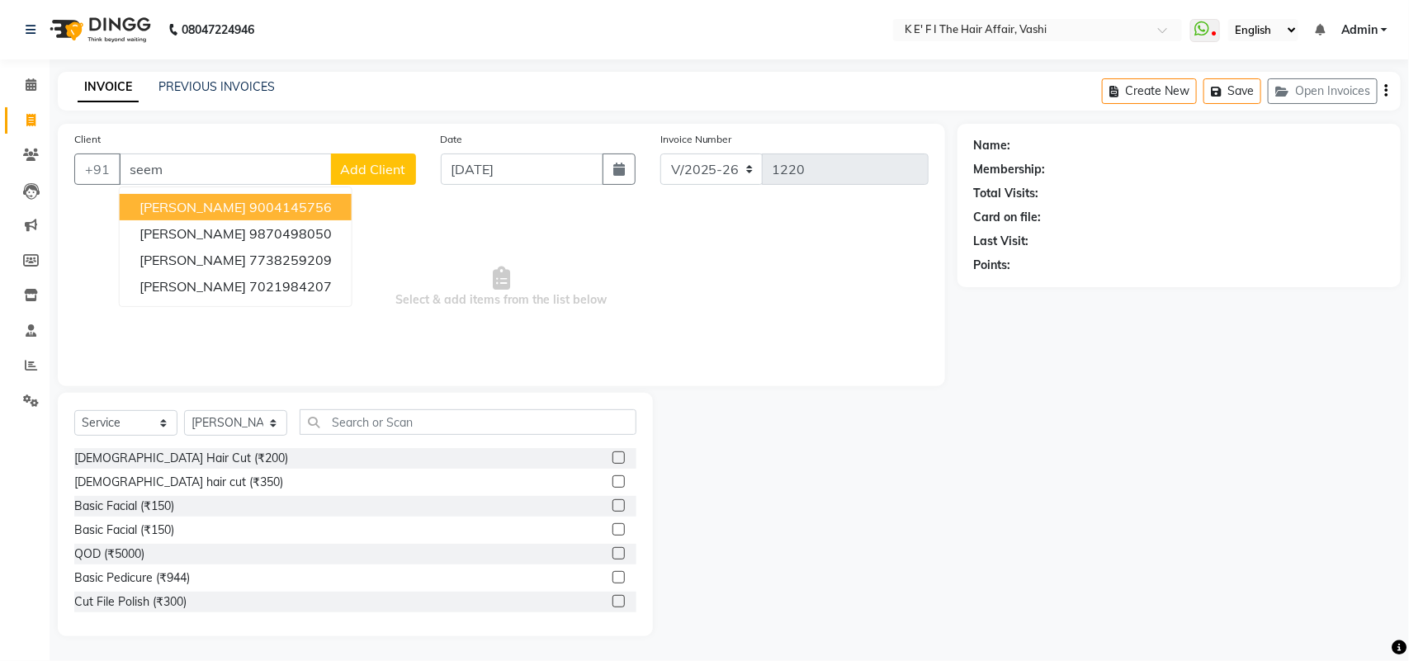
click at [166, 201] on span "[PERSON_NAME]" at bounding box center [192, 207] width 106 height 17
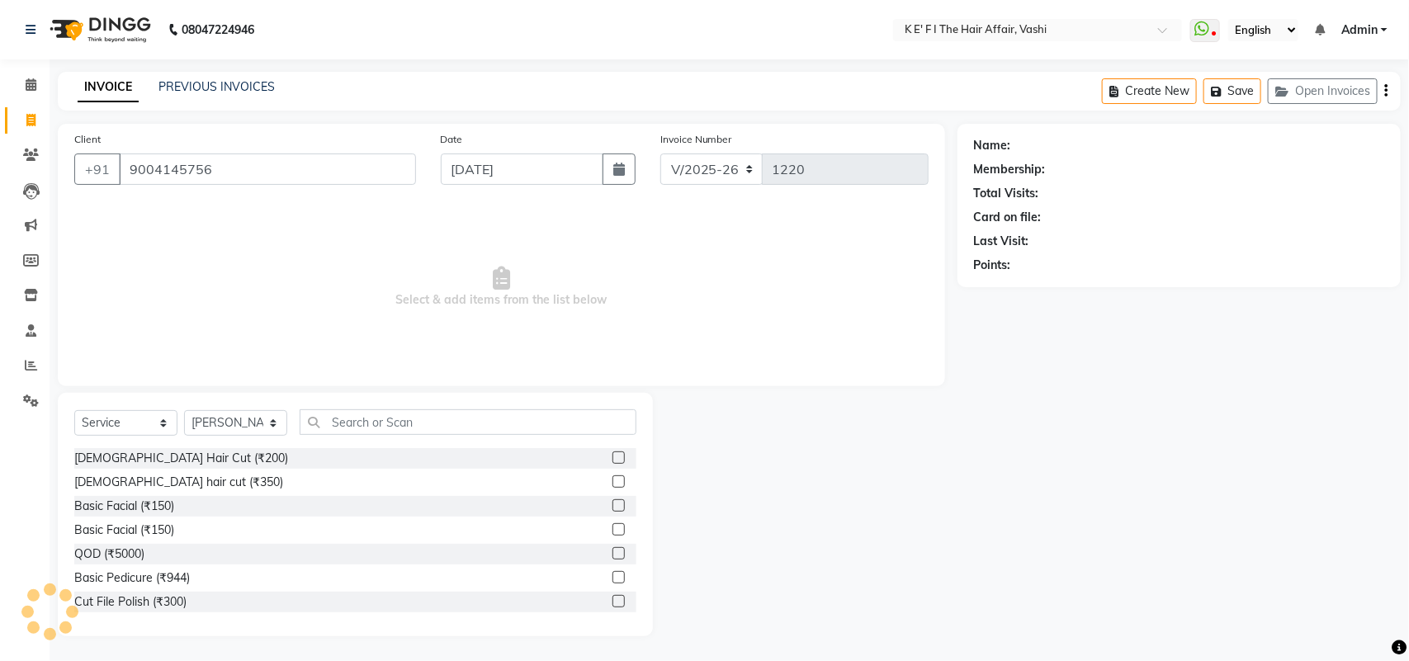
type input "9004145756"
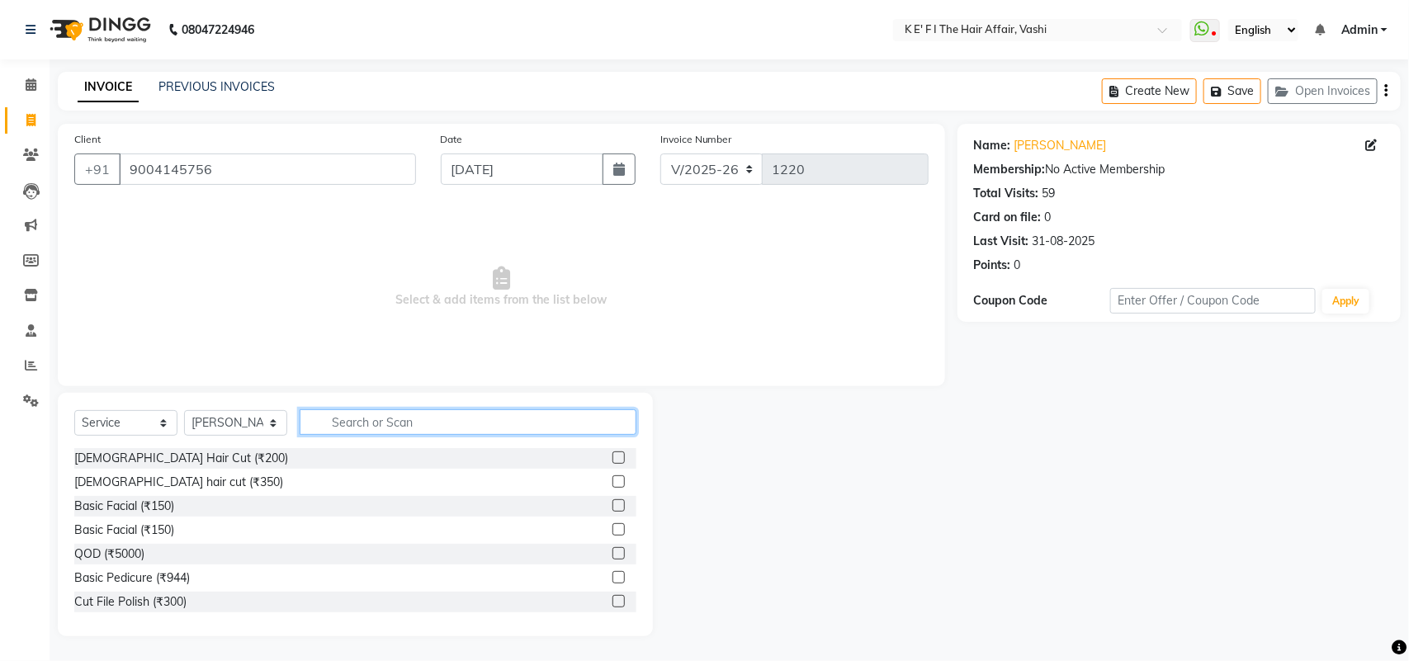
click at [365, 409] on input "text" at bounding box center [468, 422] width 337 height 26
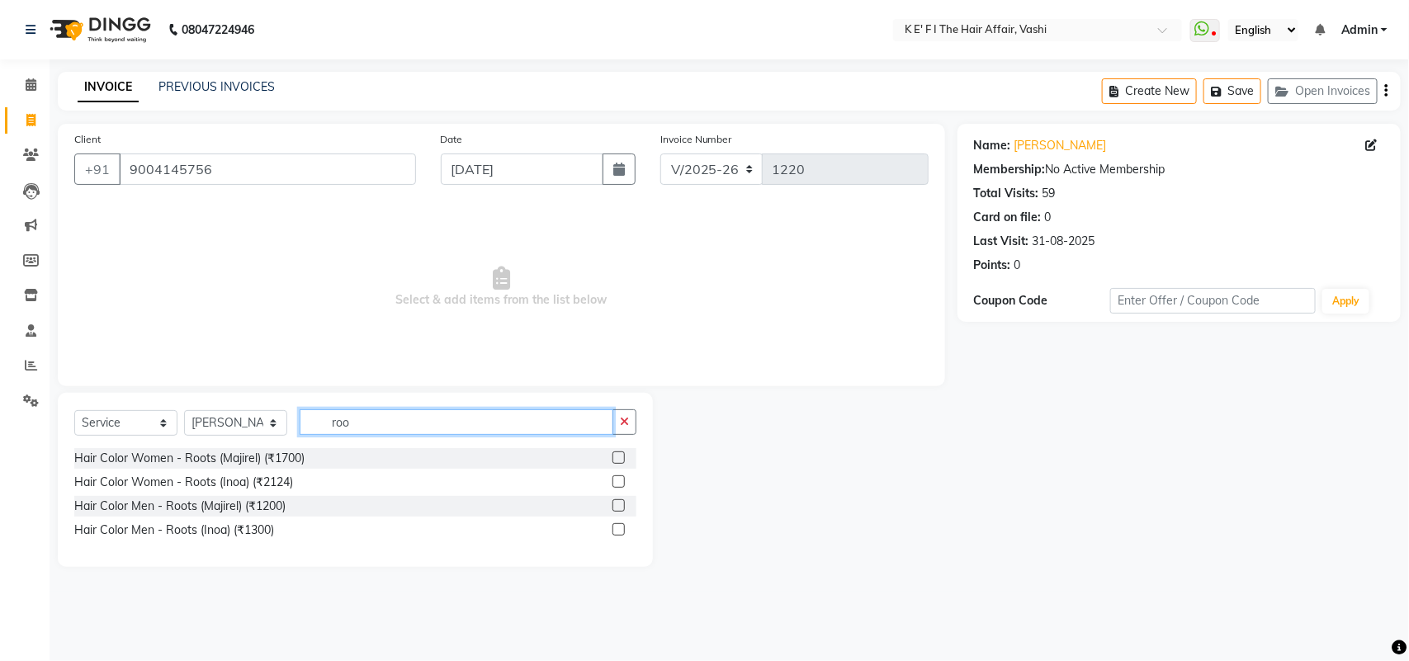
type input "roo"
click at [622, 452] on label at bounding box center [618, 458] width 12 height 12
click at [622, 453] on input "checkbox" at bounding box center [617, 458] width 11 height 11
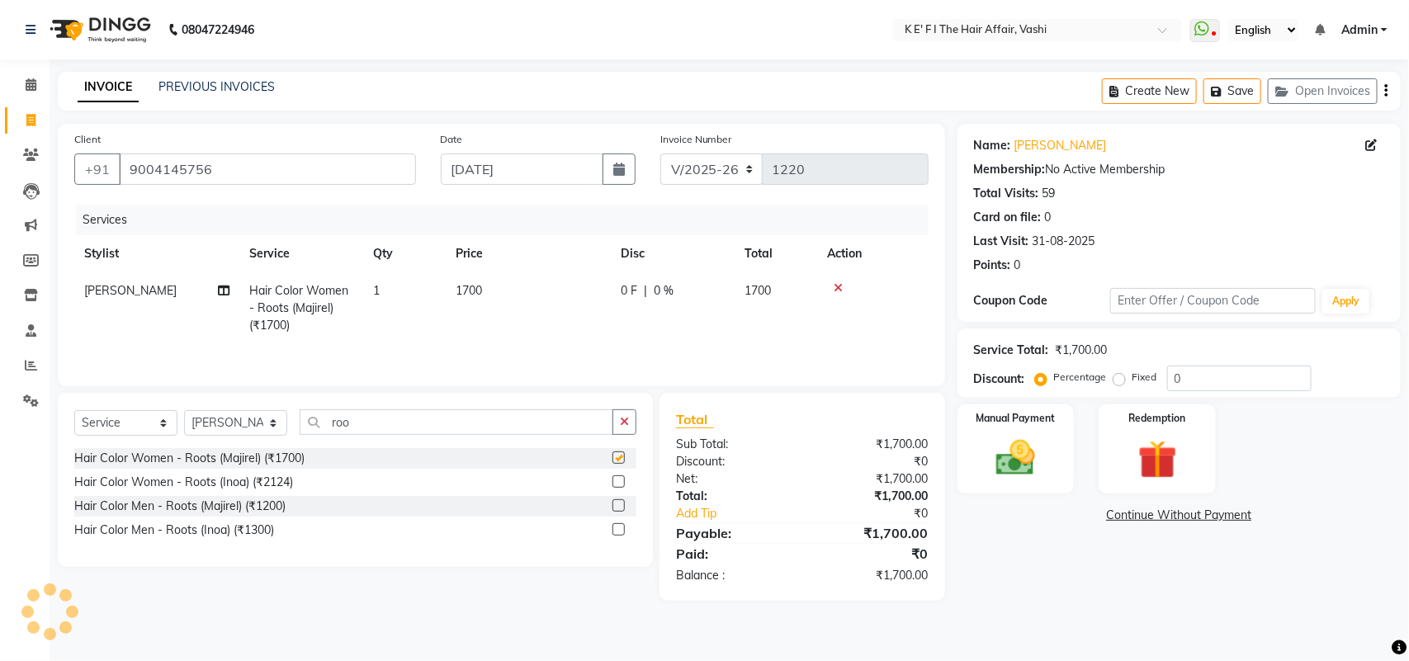
checkbox input "false"
click at [257, 427] on select "Select Stylist aayaz [PERSON_NAME] [PERSON_NAME] Athem [PERSON_NAME] [PERSON_NA…" at bounding box center [235, 423] width 103 height 26
select select "76402"
click at [184, 413] on select "Select Stylist aayaz [PERSON_NAME] [PERSON_NAME] Athem [PERSON_NAME] [PERSON_NA…" at bounding box center [235, 423] width 103 height 26
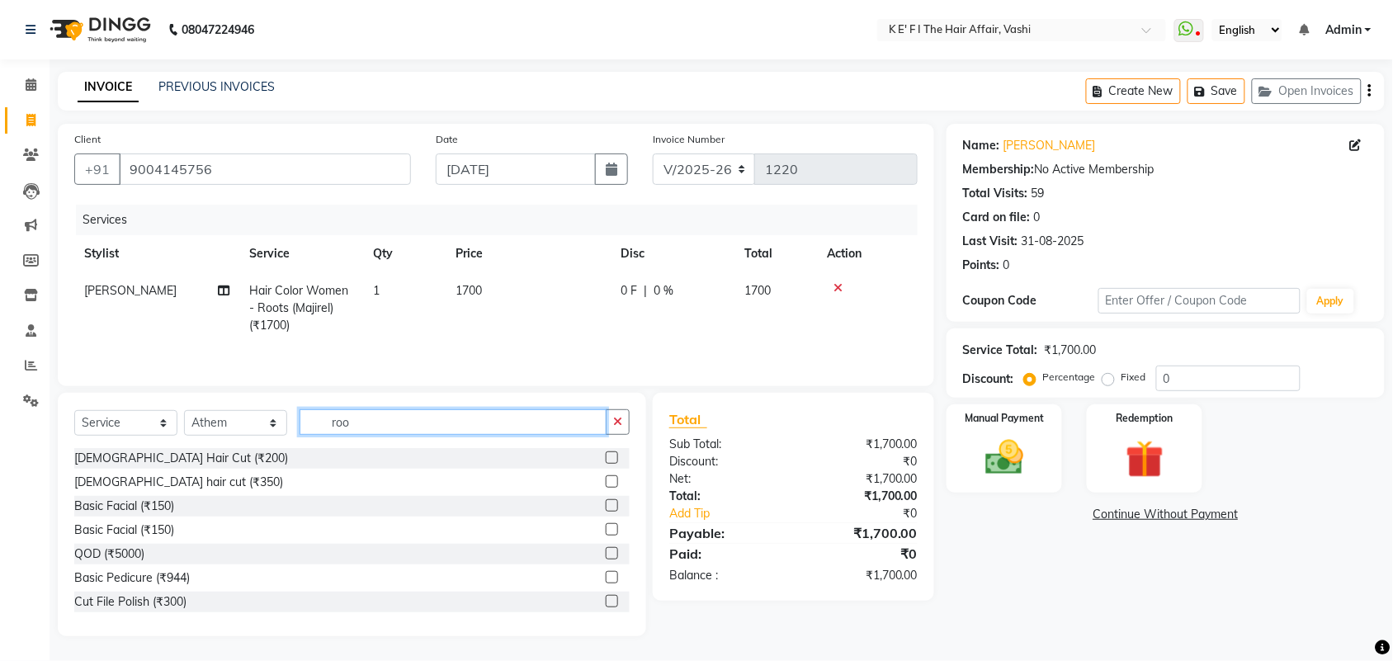
drag, startPoint x: 371, startPoint y: 430, endPoint x: 290, endPoint y: 462, distance: 87.8
click at [290, 462] on div "Select Service Product Membership Package Voucher Prepaid Gift Card Select Styl…" at bounding box center [352, 515] width 589 height 244
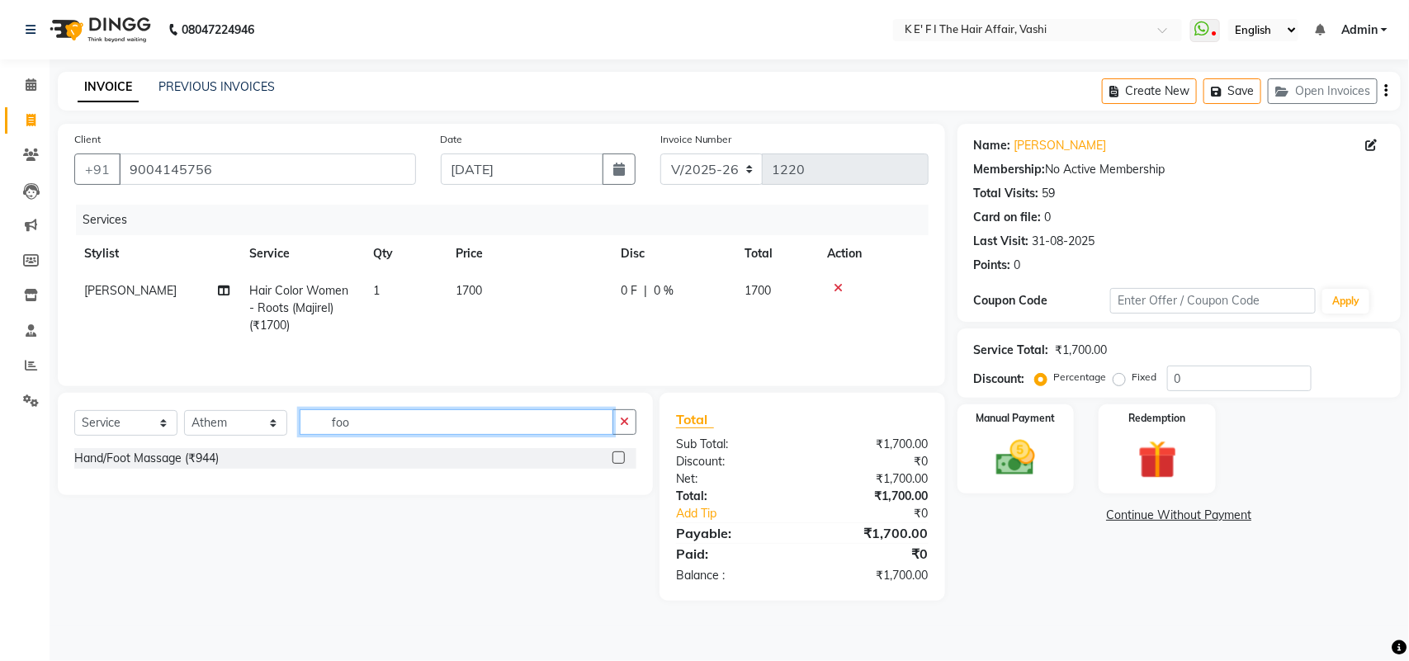
type input "foo"
click at [617, 461] on label at bounding box center [618, 458] width 12 height 12
click at [617, 461] on input "checkbox" at bounding box center [617, 458] width 11 height 11
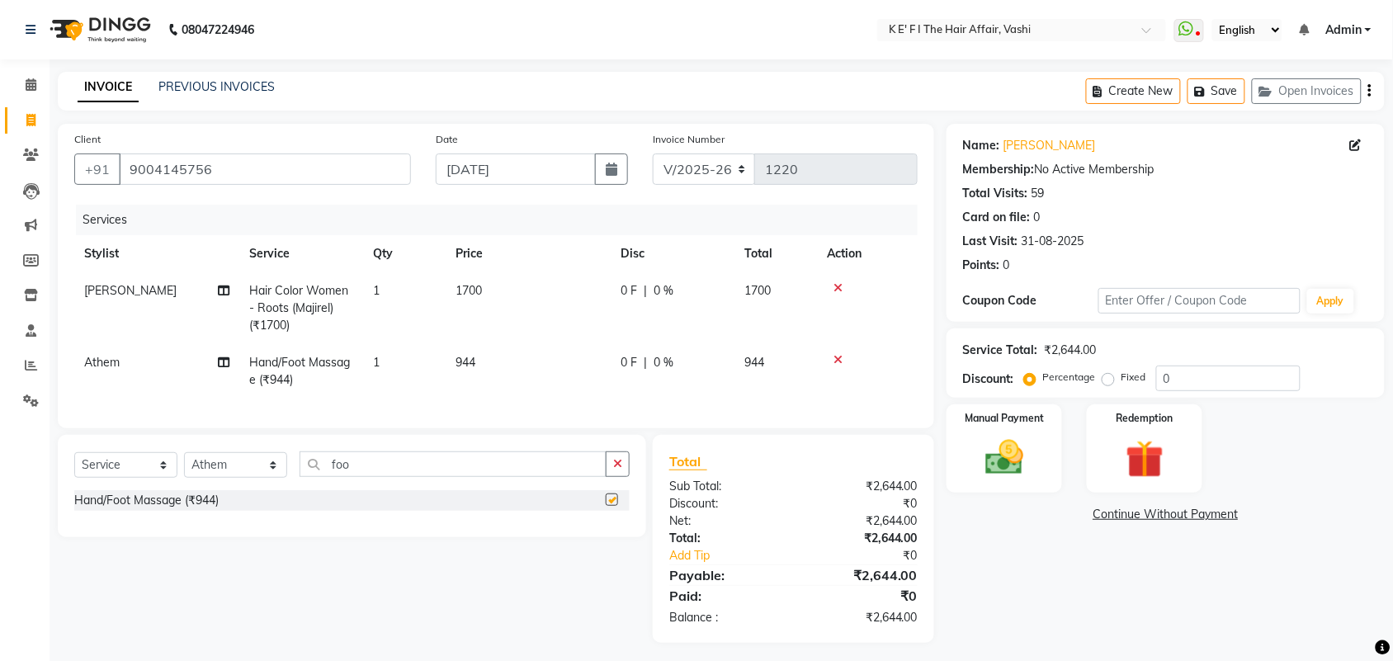
checkbox input "false"
drag, startPoint x: 532, startPoint y: 356, endPoint x: 532, endPoint y: 345, distance: 10.7
click at [532, 345] on td "944" at bounding box center [528, 371] width 165 height 54
select select "76402"
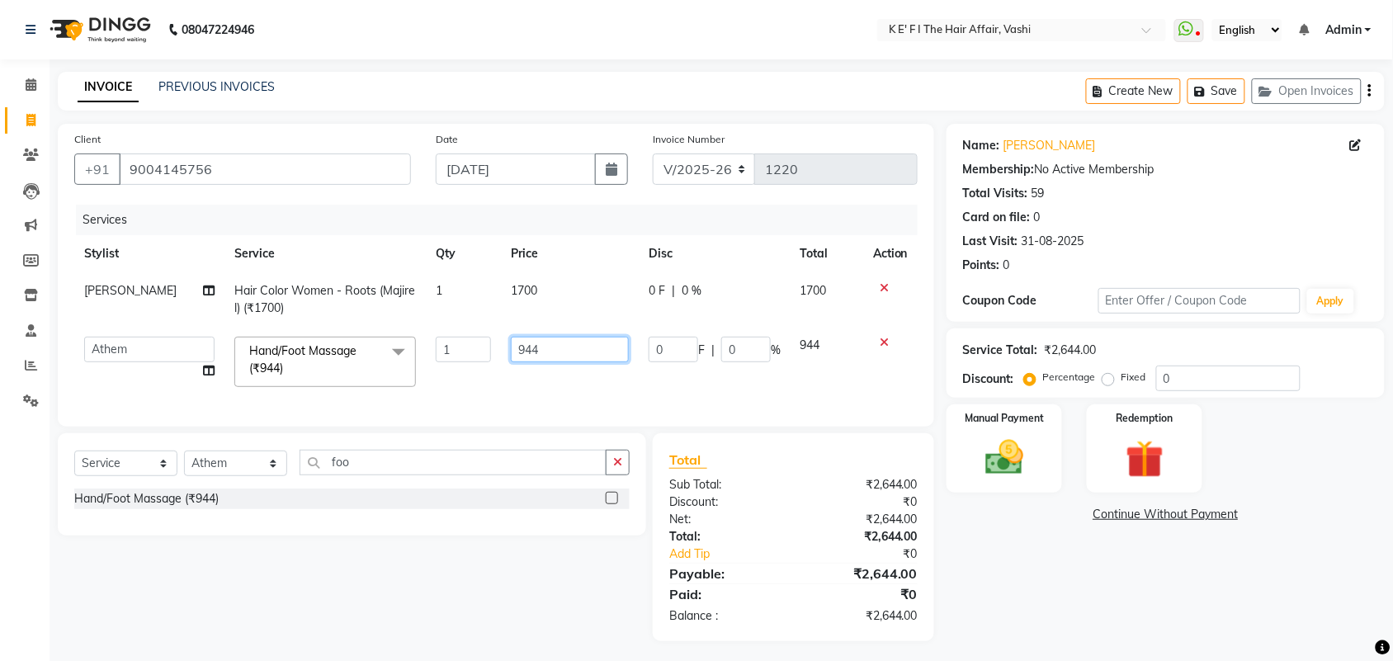
drag, startPoint x: 551, startPoint y: 343, endPoint x: 359, endPoint y: 393, distance: 198.8
click at [374, 403] on div "Services Stylist Service Qty Price Disc Total Action [PERSON_NAME] Hair Color W…" at bounding box center [496, 308] width 844 height 206
type input "700"
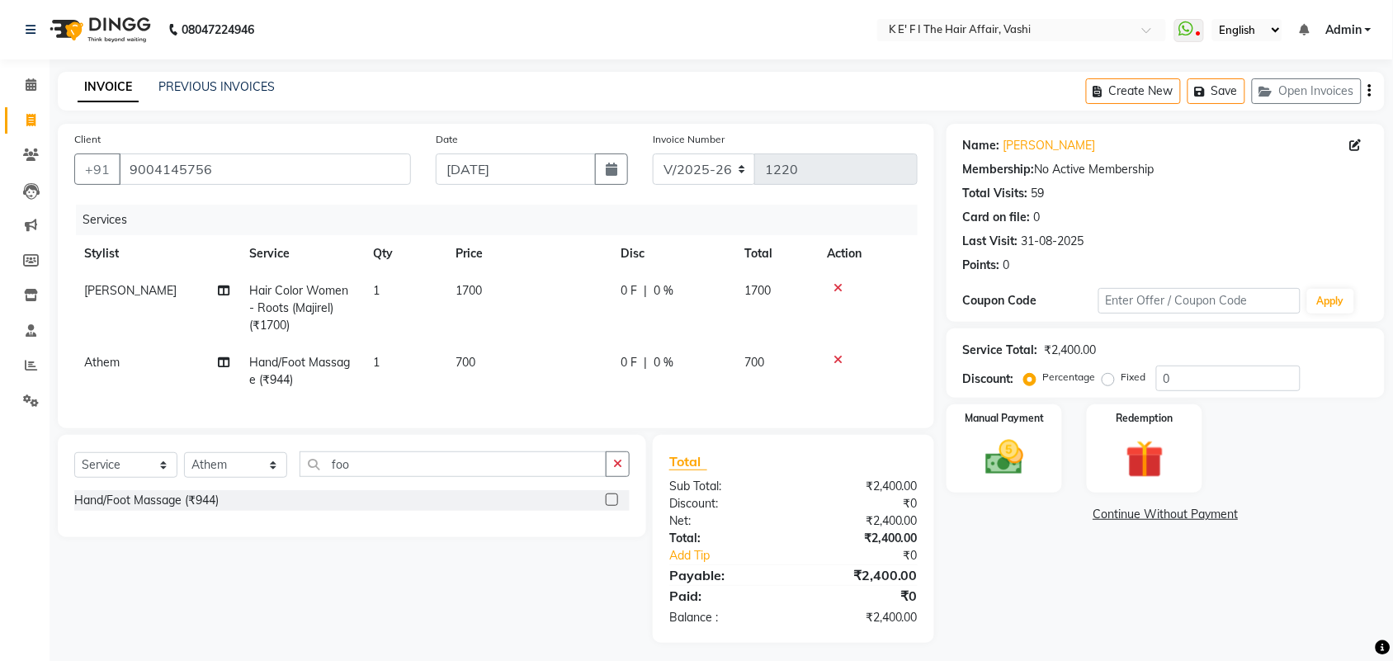
click at [565, 310] on td "1700" at bounding box center [528, 308] width 165 height 72
select select "43807"
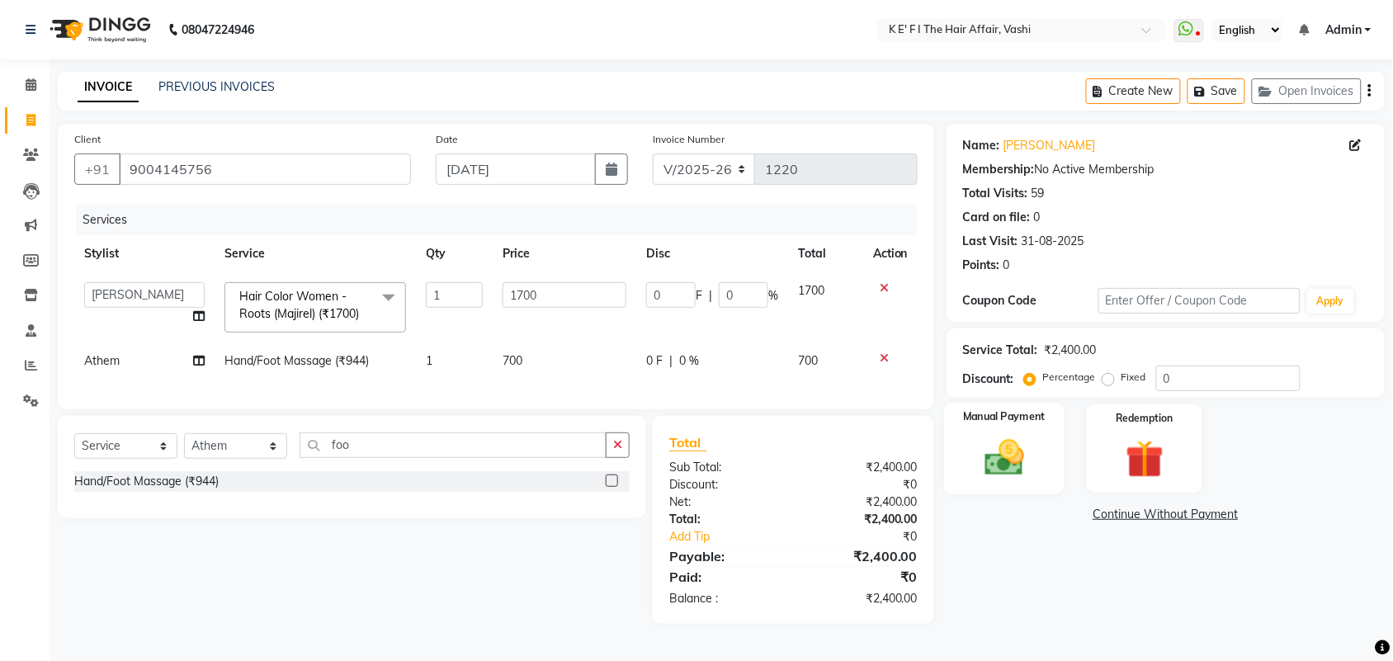
click at [991, 461] on img at bounding box center [1004, 457] width 64 height 45
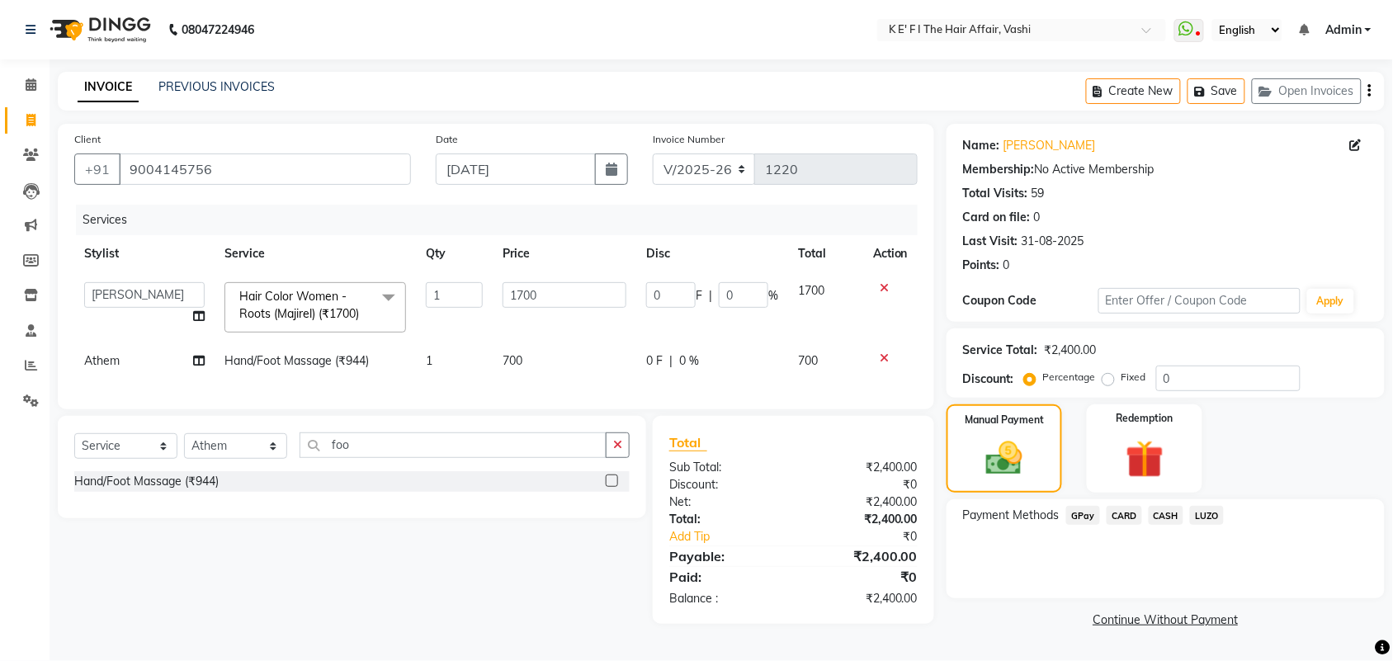
click at [1128, 514] on span "CARD" at bounding box center [1124, 515] width 35 height 19
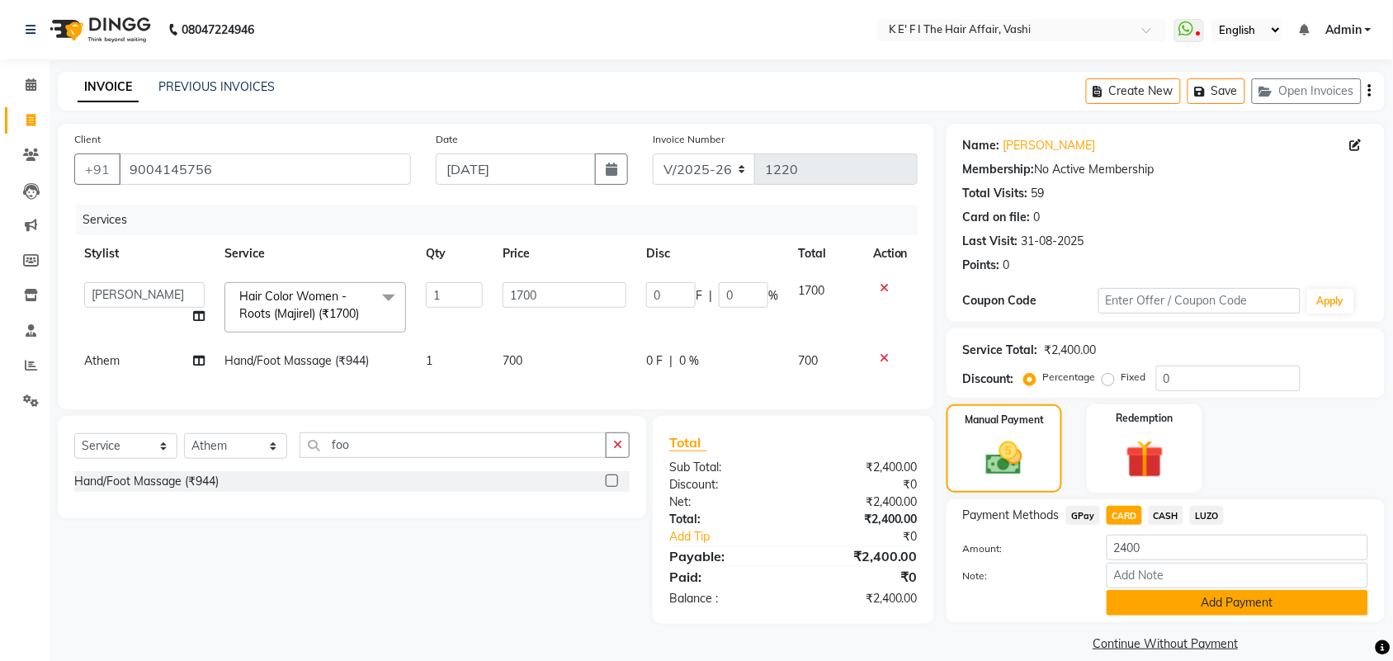
click at [1182, 607] on button "Add Payment" at bounding box center [1238, 603] width 262 height 26
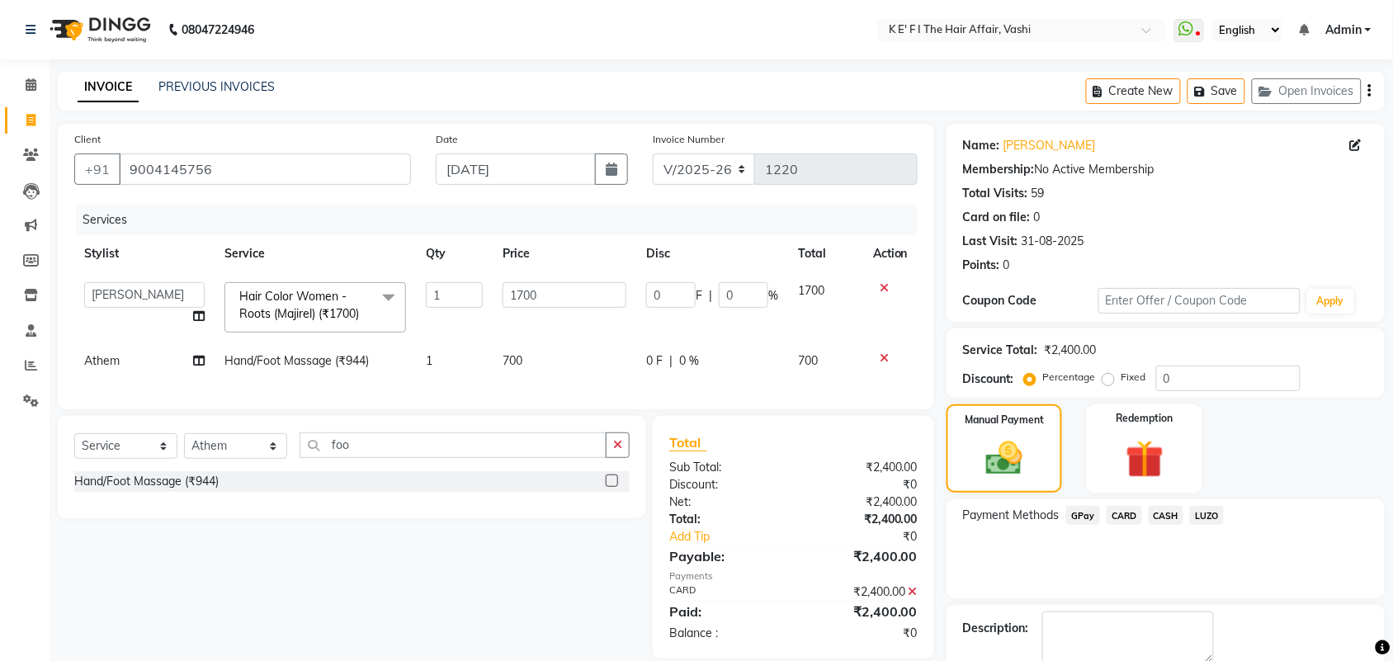
scroll to position [89, 0]
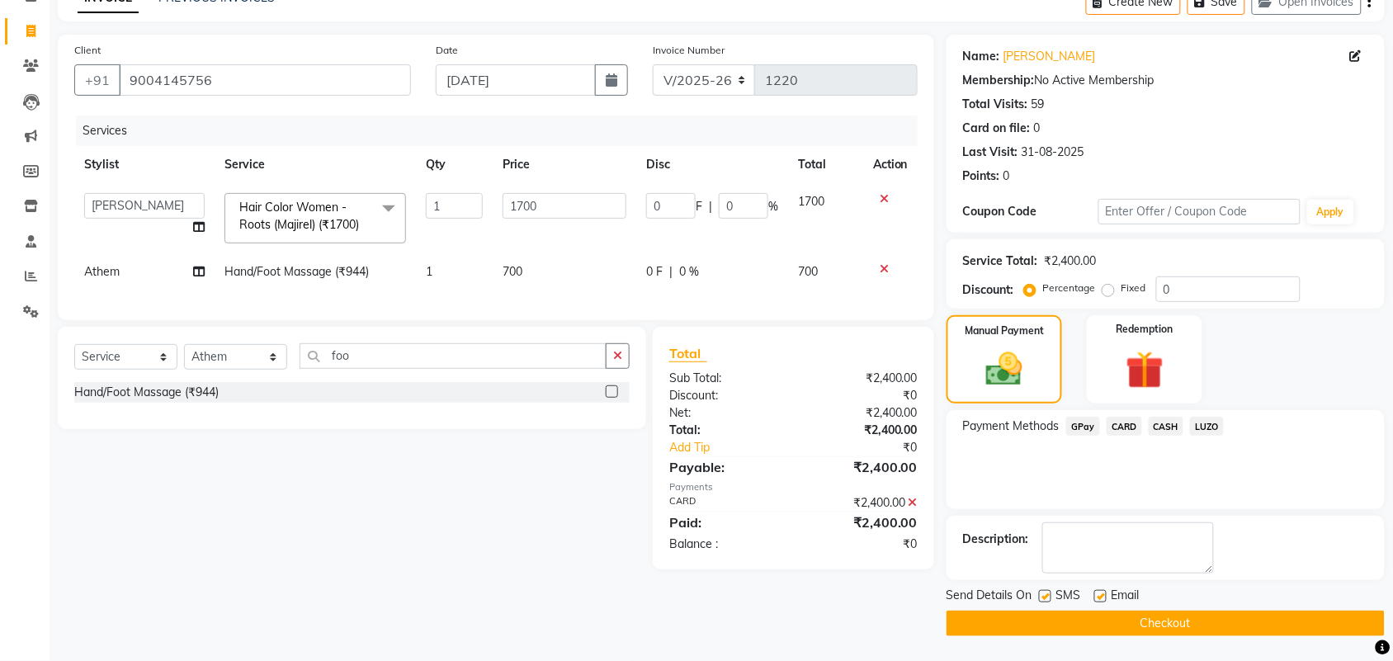
click at [1096, 594] on label at bounding box center [1101, 596] width 12 height 12
click at [1096, 594] on input "checkbox" at bounding box center [1100, 597] width 11 height 11
checkbox input "false"
click at [1048, 595] on label at bounding box center [1045, 596] width 12 height 12
click at [1048, 595] on input "checkbox" at bounding box center [1044, 597] width 11 height 11
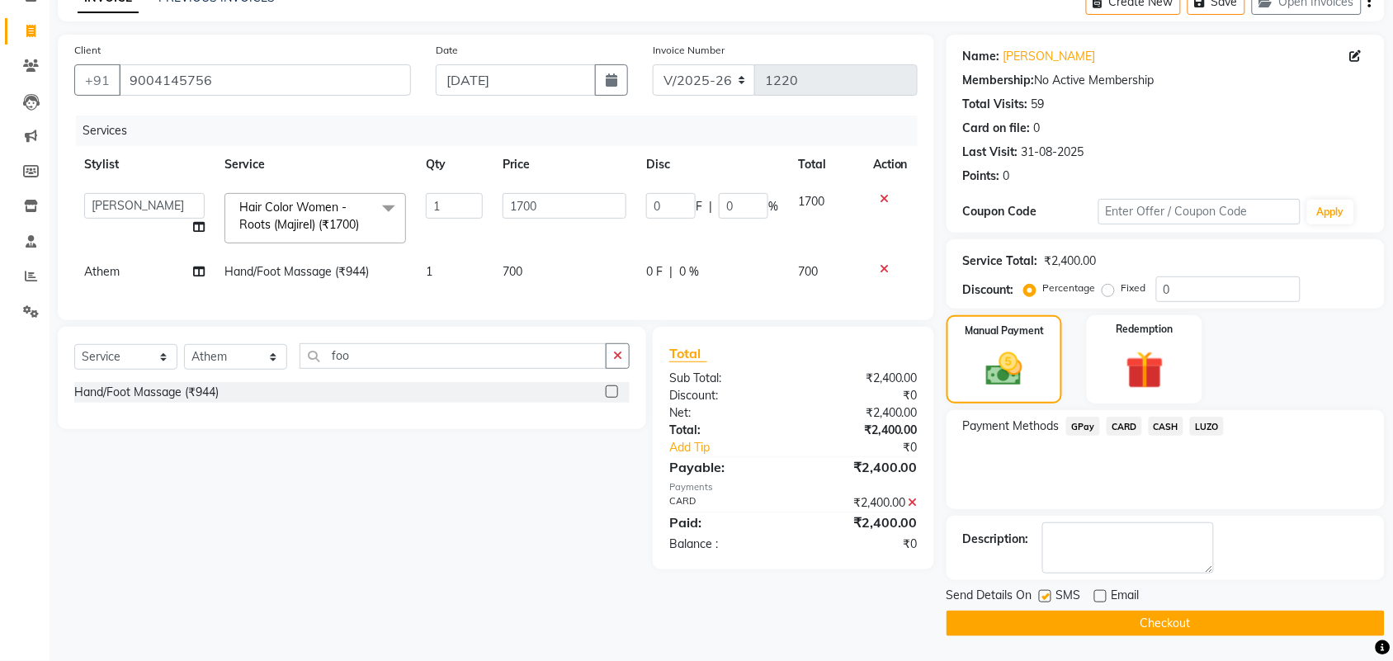
checkbox input "false"
click at [1078, 620] on button "Checkout" at bounding box center [1166, 624] width 438 height 26
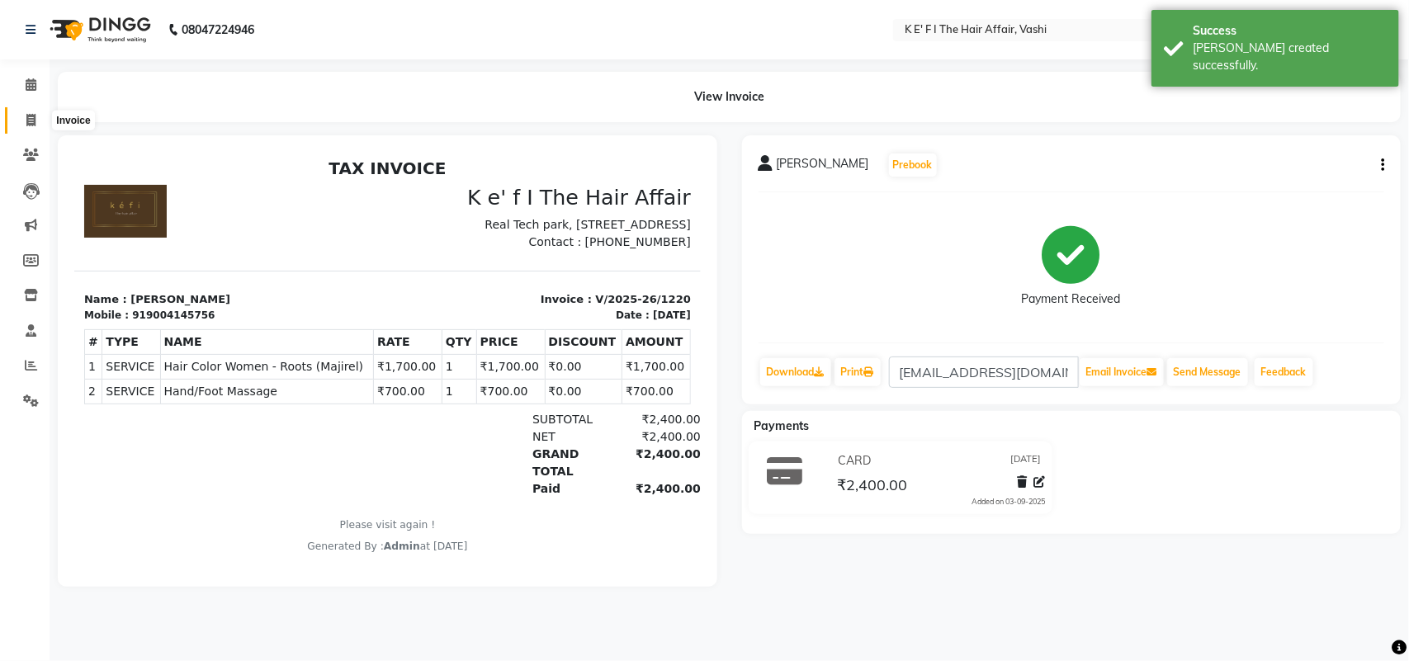
click at [34, 116] on icon at bounding box center [30, 120] width 9 height 12
select select "service"
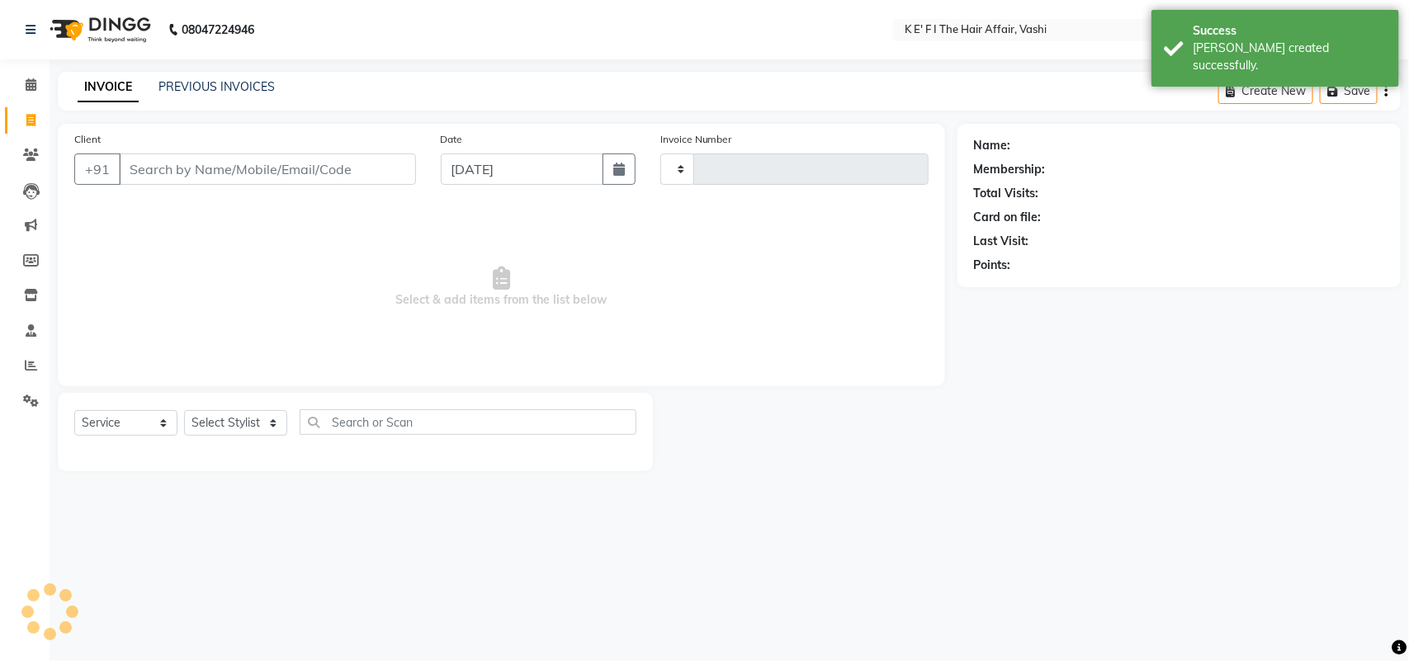
type input "1221"
select select "6025"
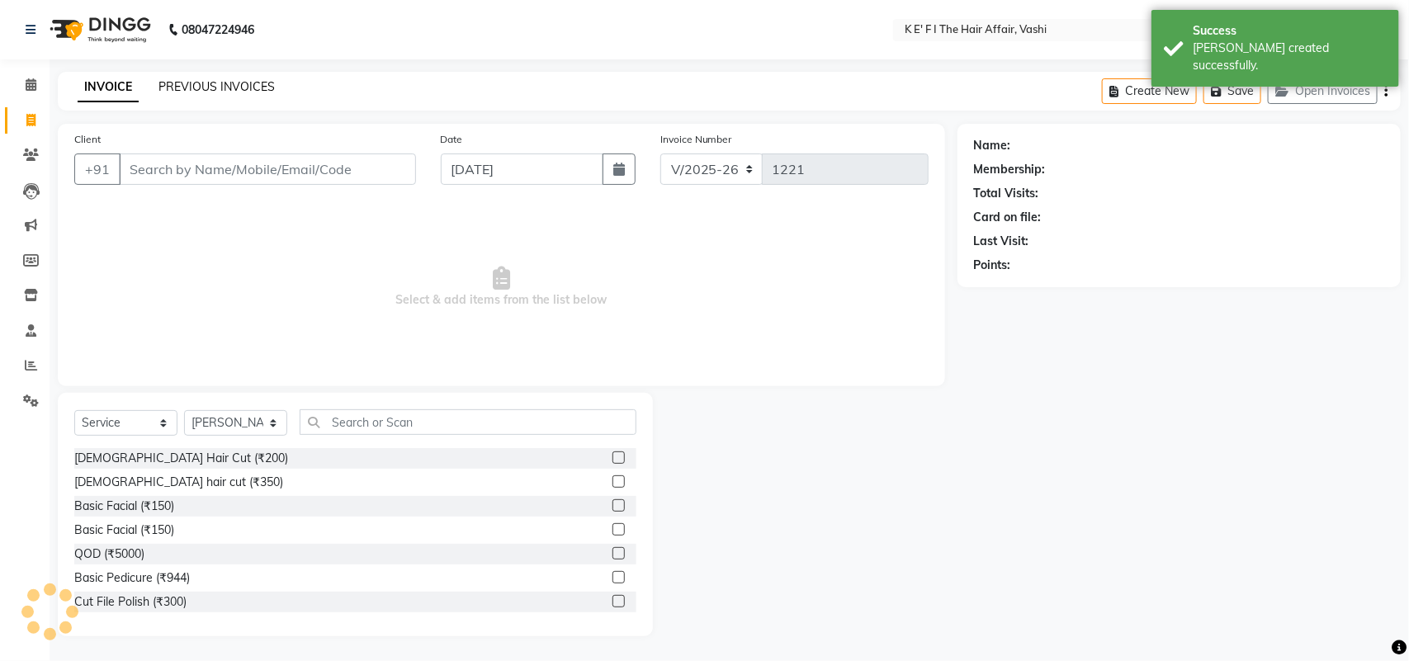
click at [242, 81] on link "PREVIOUS INVOICES" at bounding box center [216, 86] width 116 height 15
